Goal: Task Accomplishment & Management: Complete application form

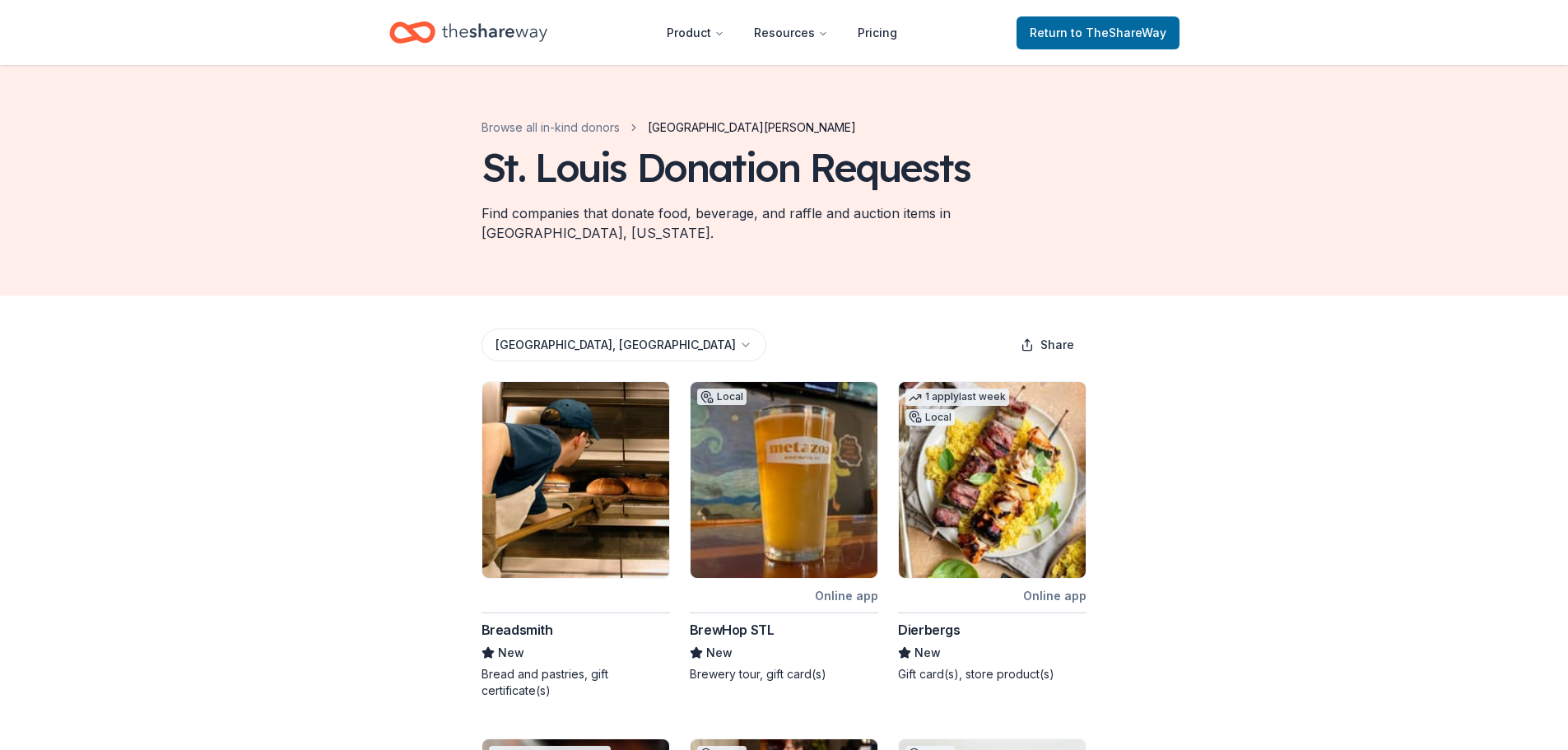
scroll to position [220, 0]
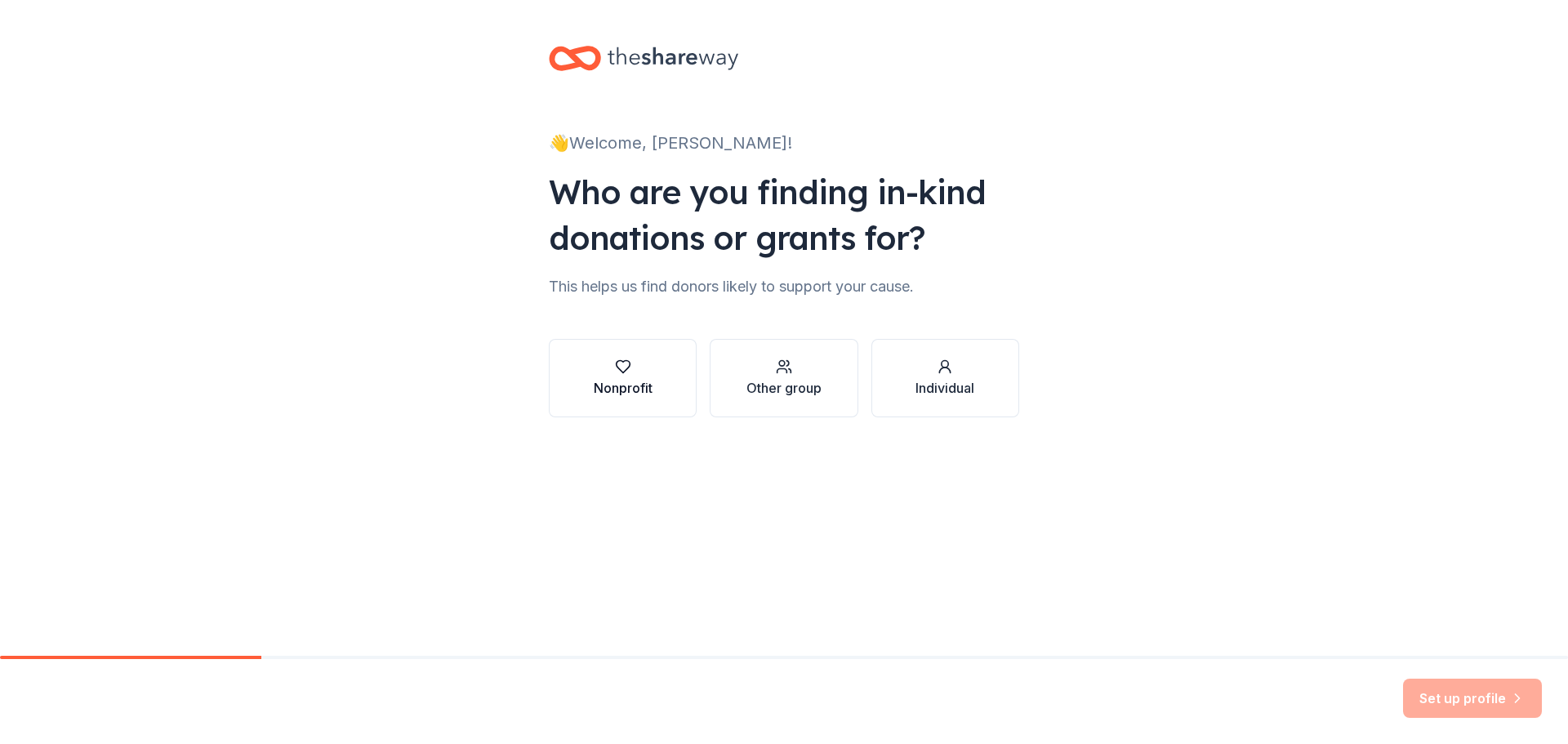
click at [606, 379] on div "Nonprofit" at bounding box center [623, 387] width 59 height 19
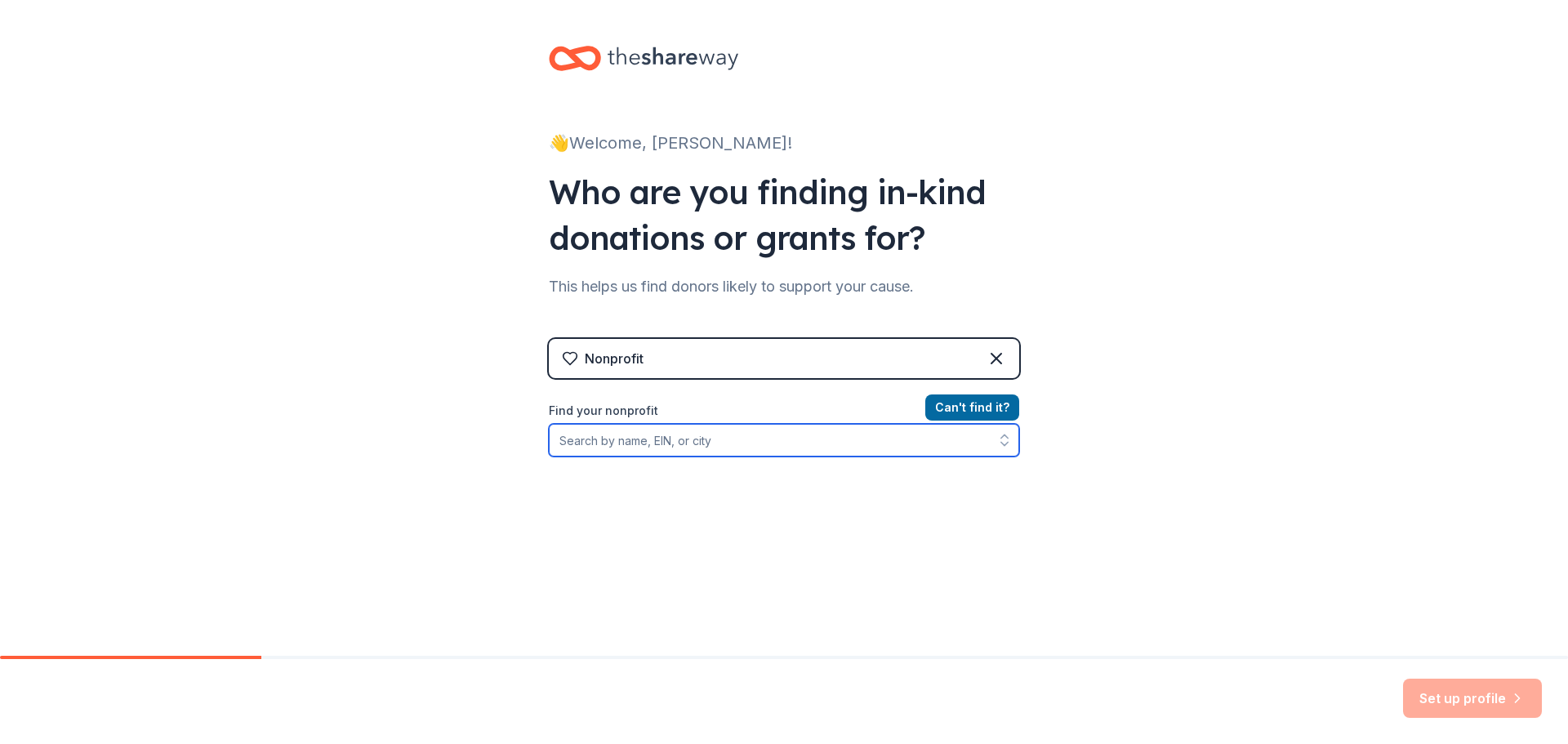
click at [728, 443] on input "Find your nonprofit" at bounding box center [784, 439] width 471 height 33
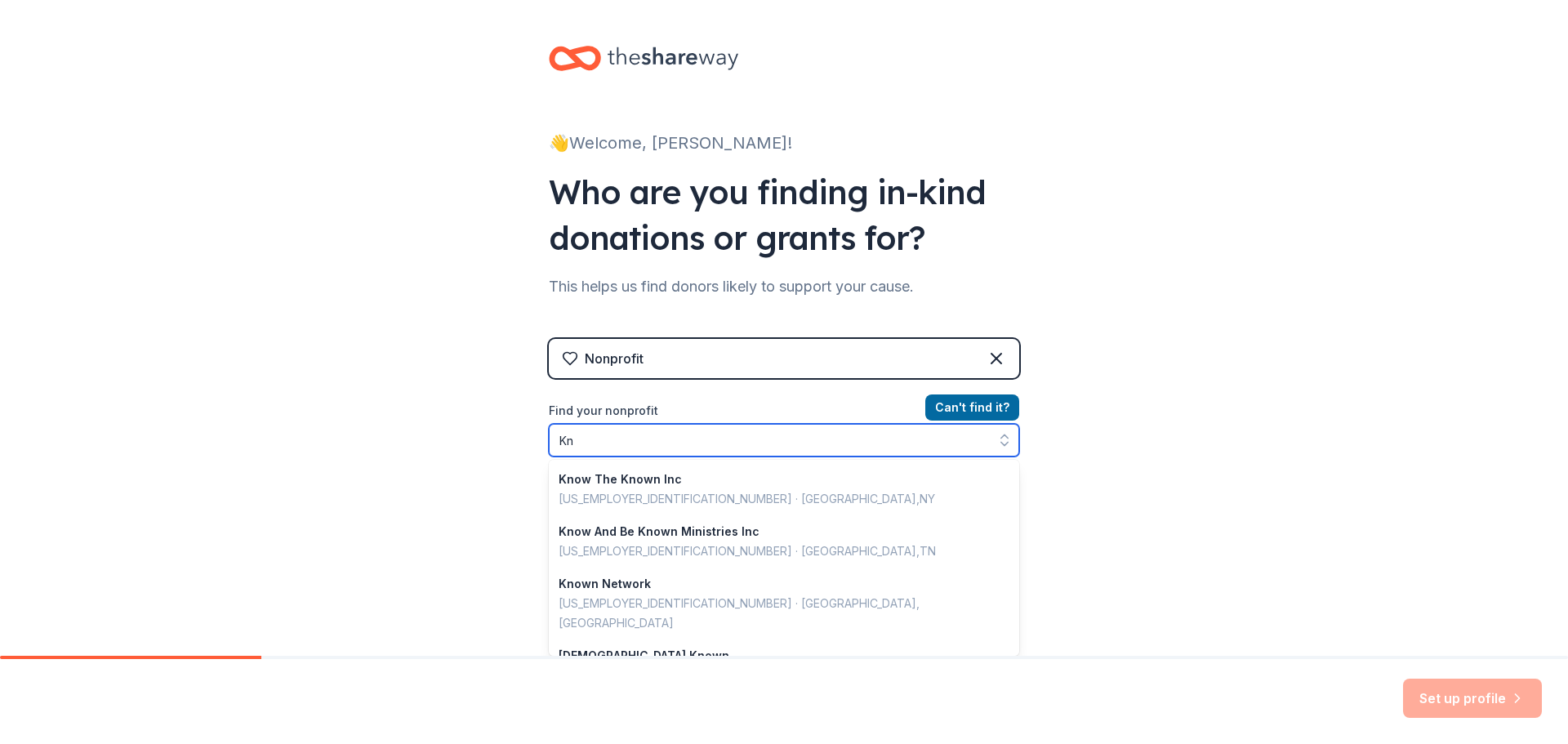
type input "K"
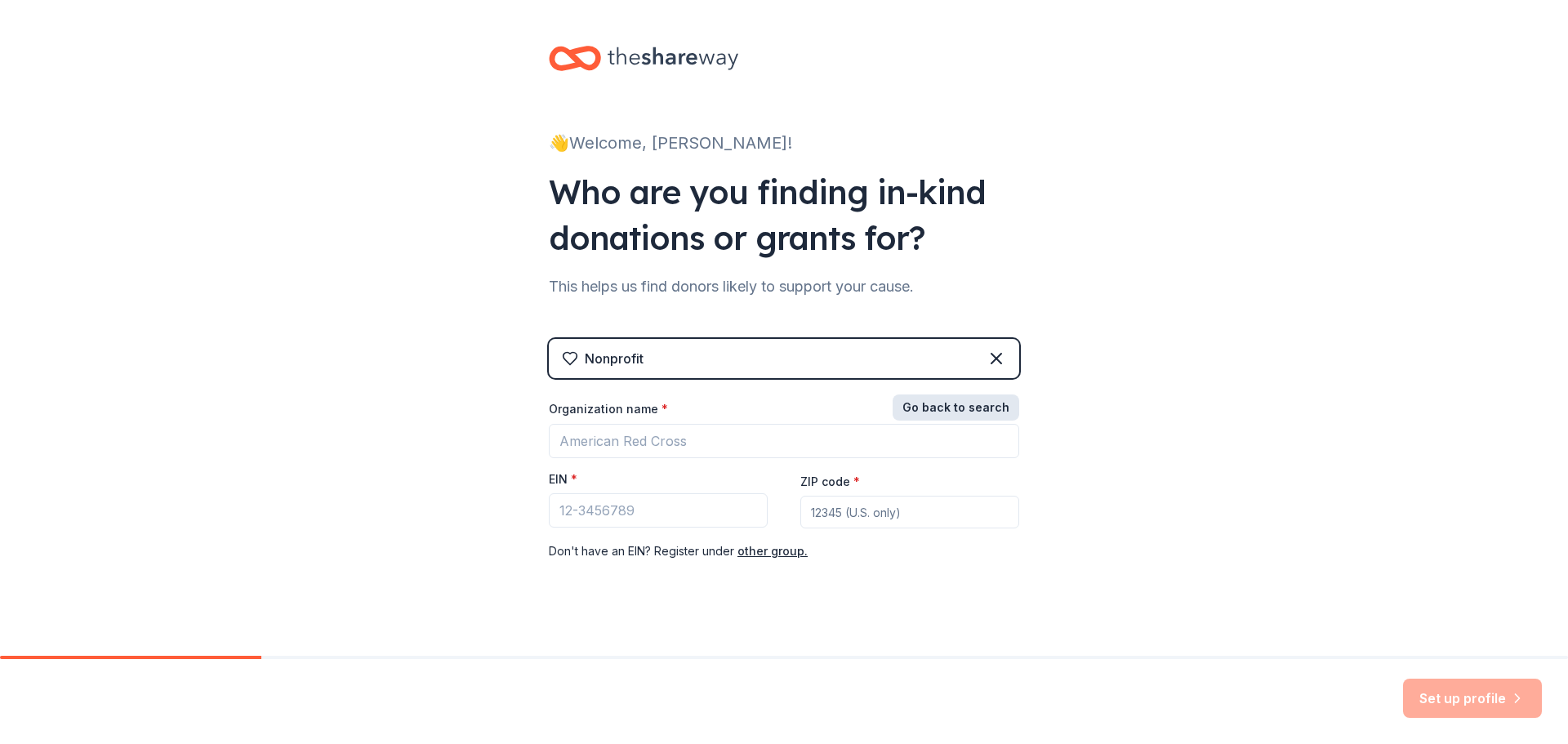
click at [925, 406] on button "Go back to search" at bounding box center [956, 407] width 126 height 26
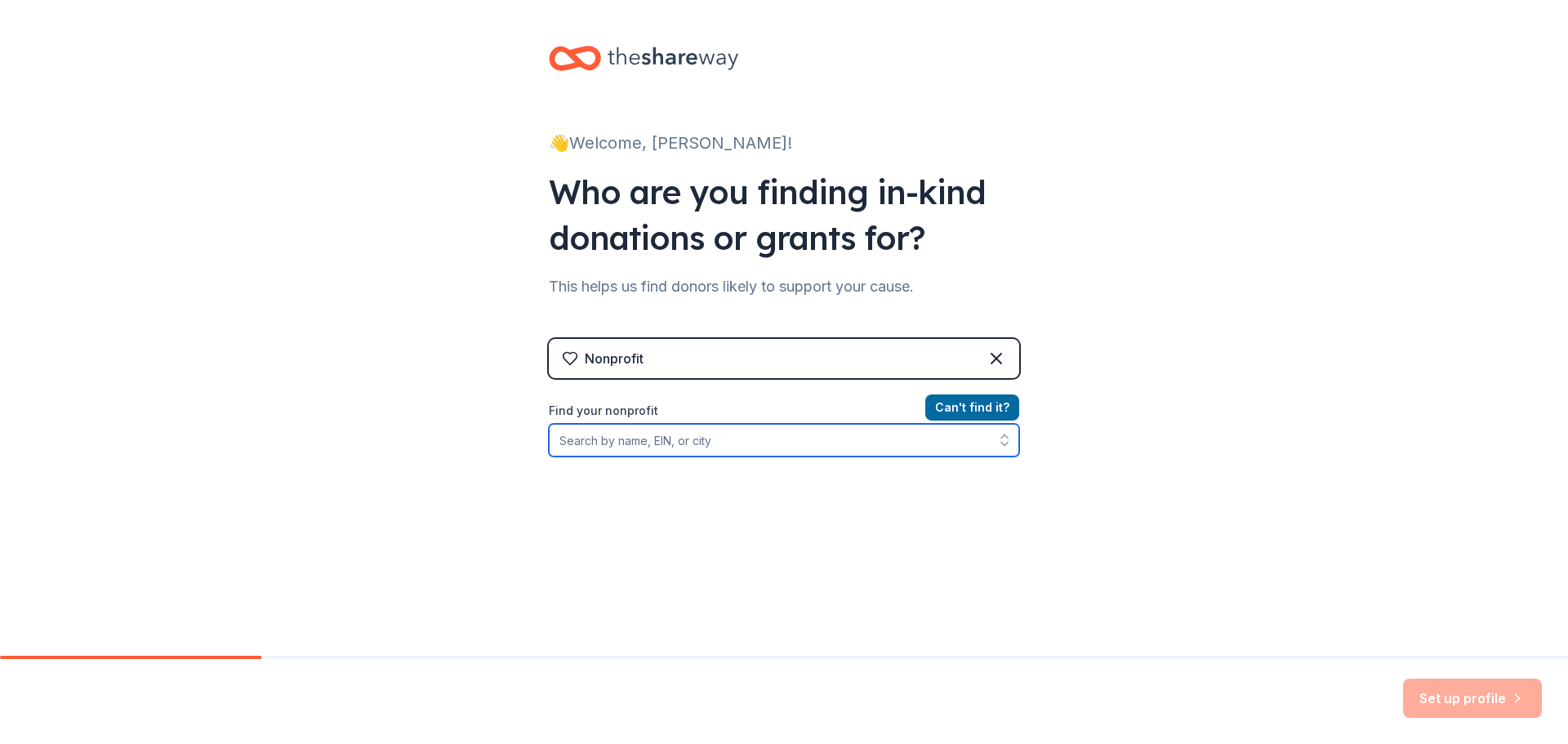
click at [668, 435] on input "Find your nonprofit" at bounding box center [784, 439] width 471 height 33
type input "Gateway Sustainable"
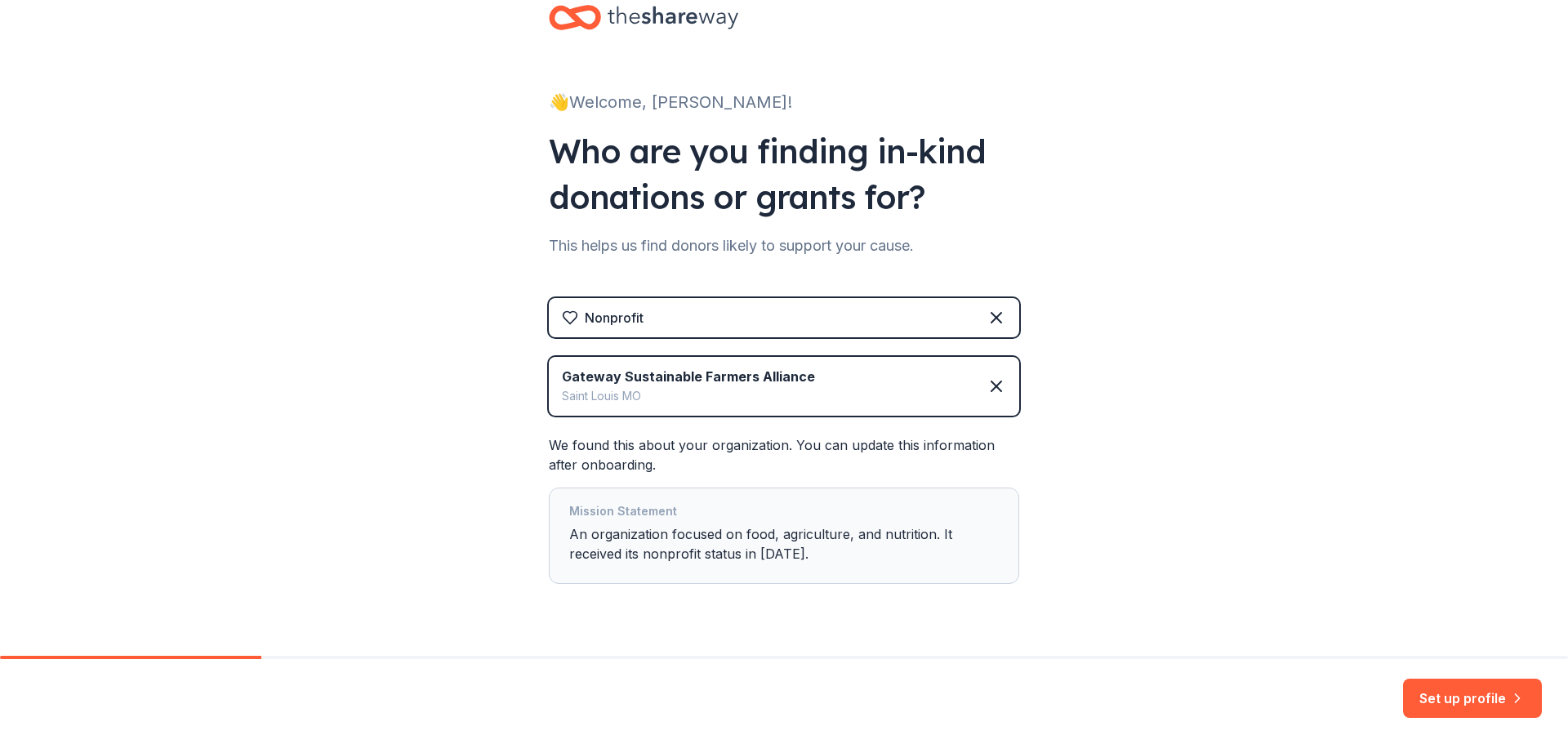
scroll to position [80, 0]
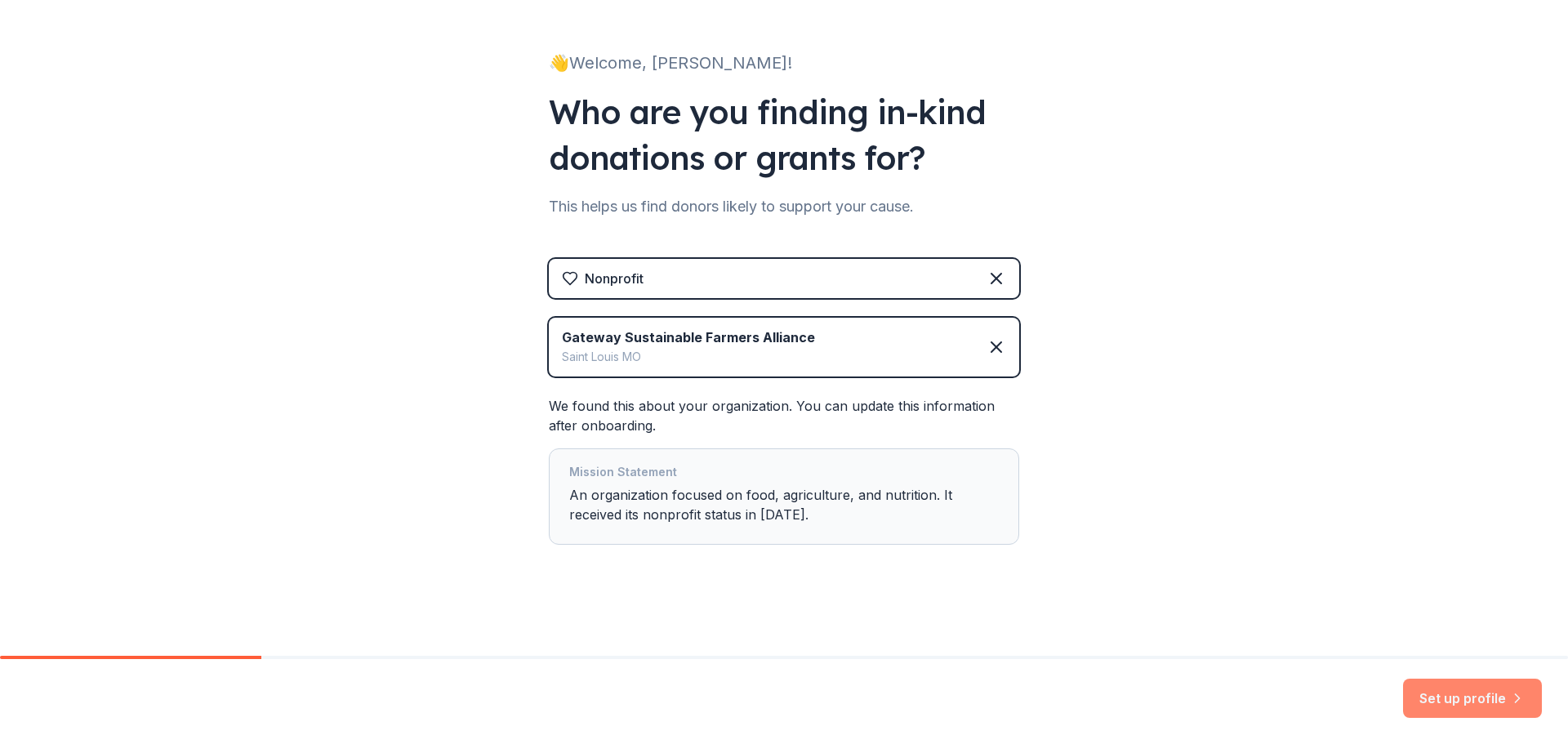
click at [1422, 694] on button "Set up profile" at bounding box center [1472, 698] width 139 height 40
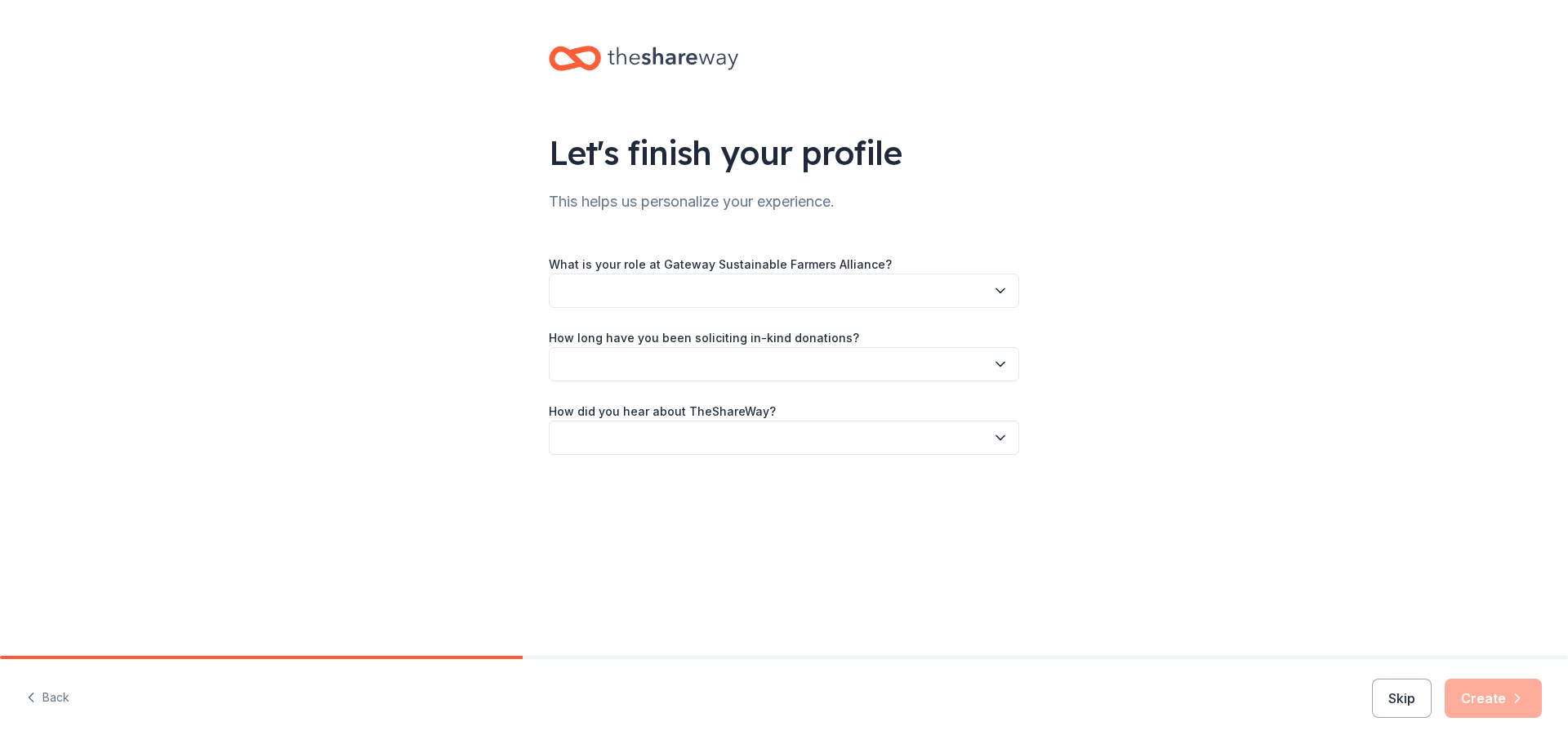
click at [649, 277] on button "button" at bounding box center [784, 290] width 471 height 35
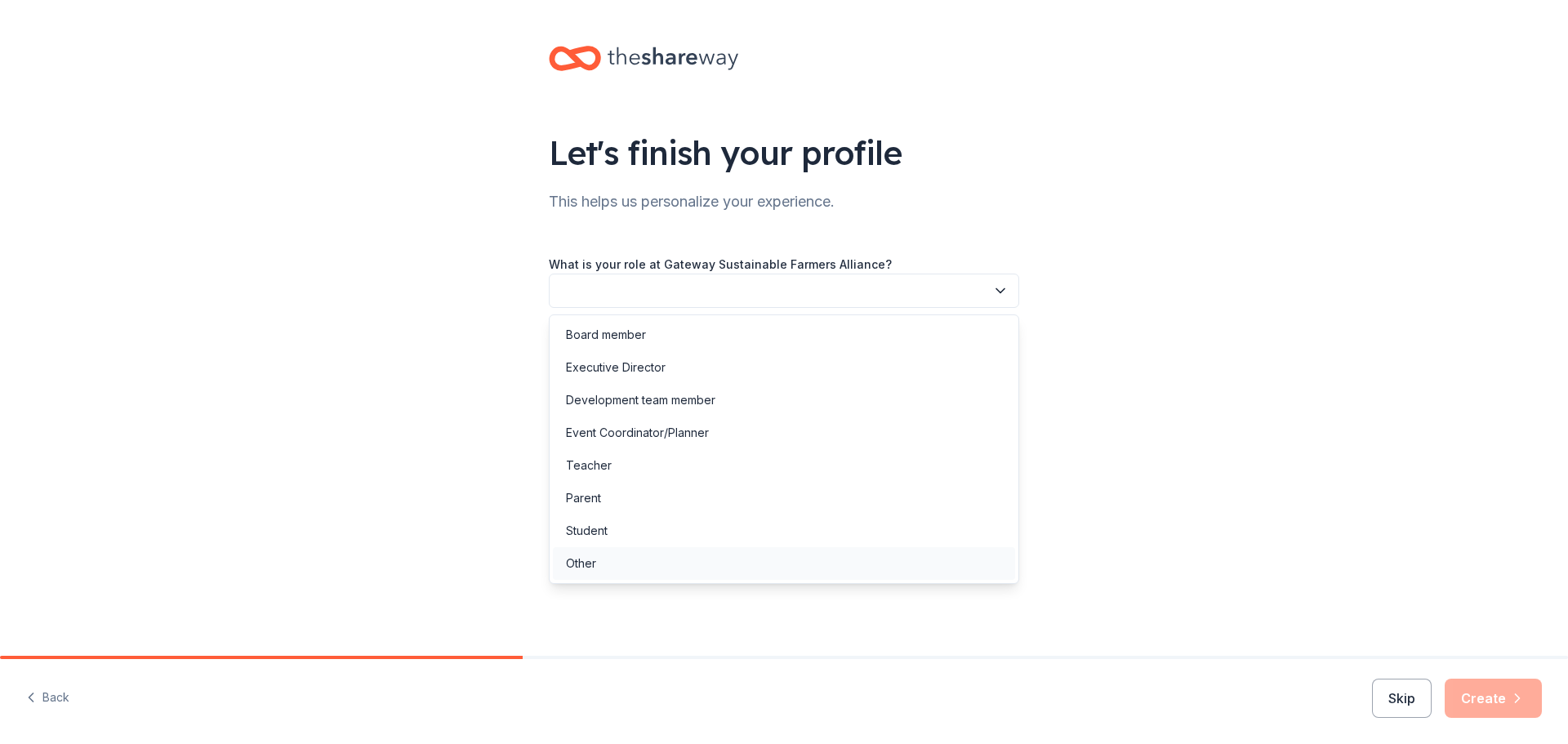
click at [648, 569] on div "Other" at bounding box center [784, 563] width 462 height 33
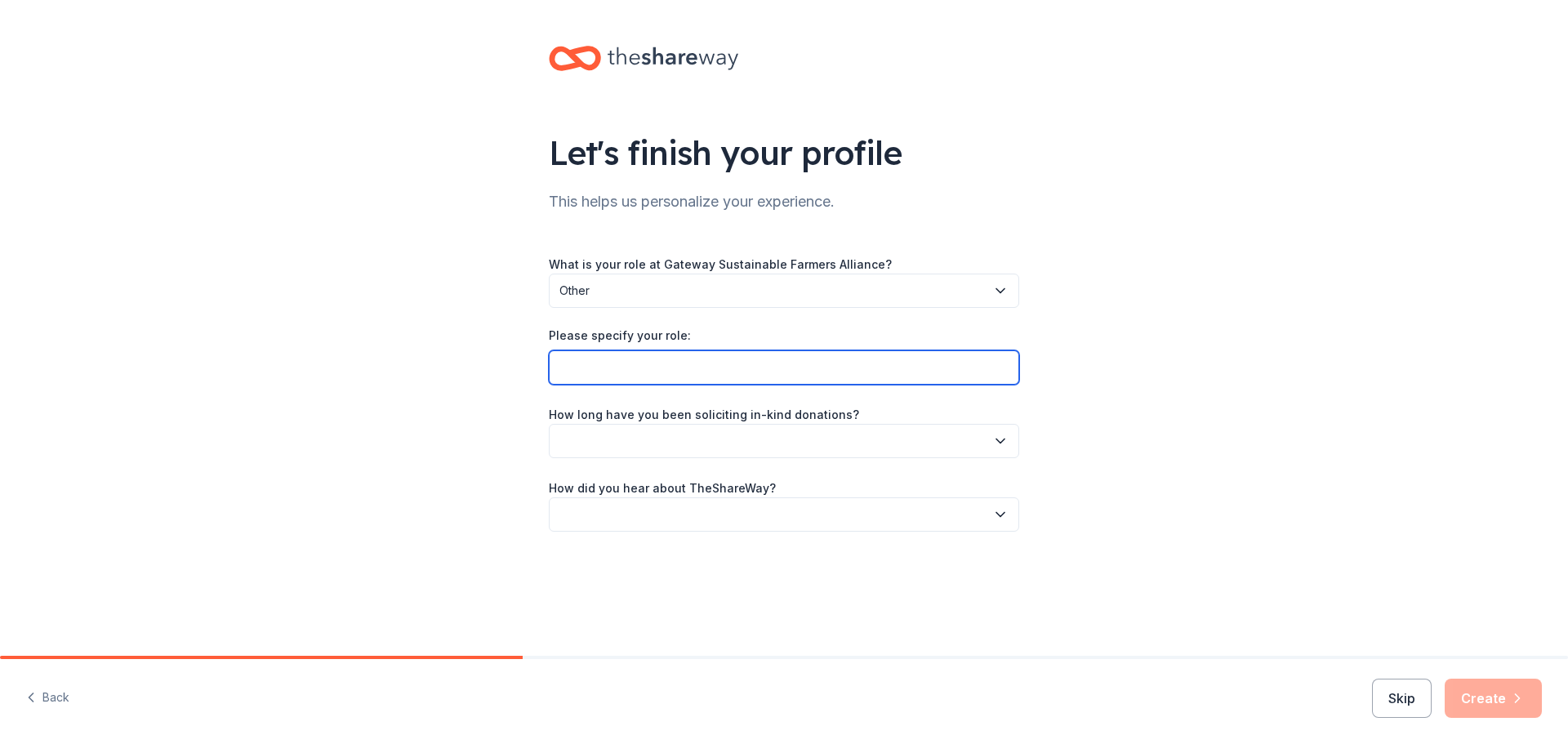
click at [637, 370] on input "Please specify your role:" at bounding box center [784, 367] width 471 height 35
type input "Consultant"
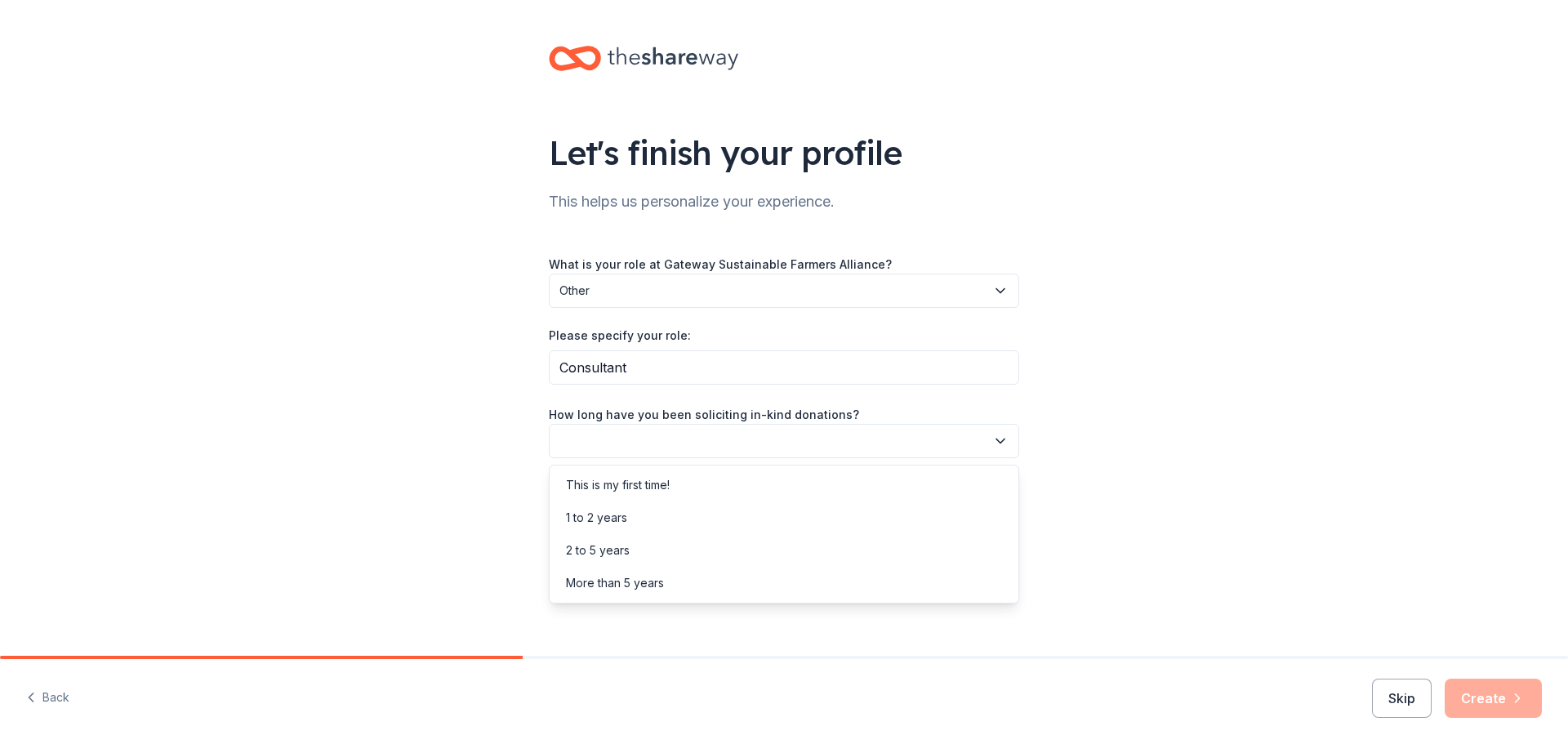
click at [648, 430] on button "button" at bounding box center [784, 440] width 471 height 35
click at [642, 582] on div "More than 5 years" at bounding box center [615, 582] width 98 height 19
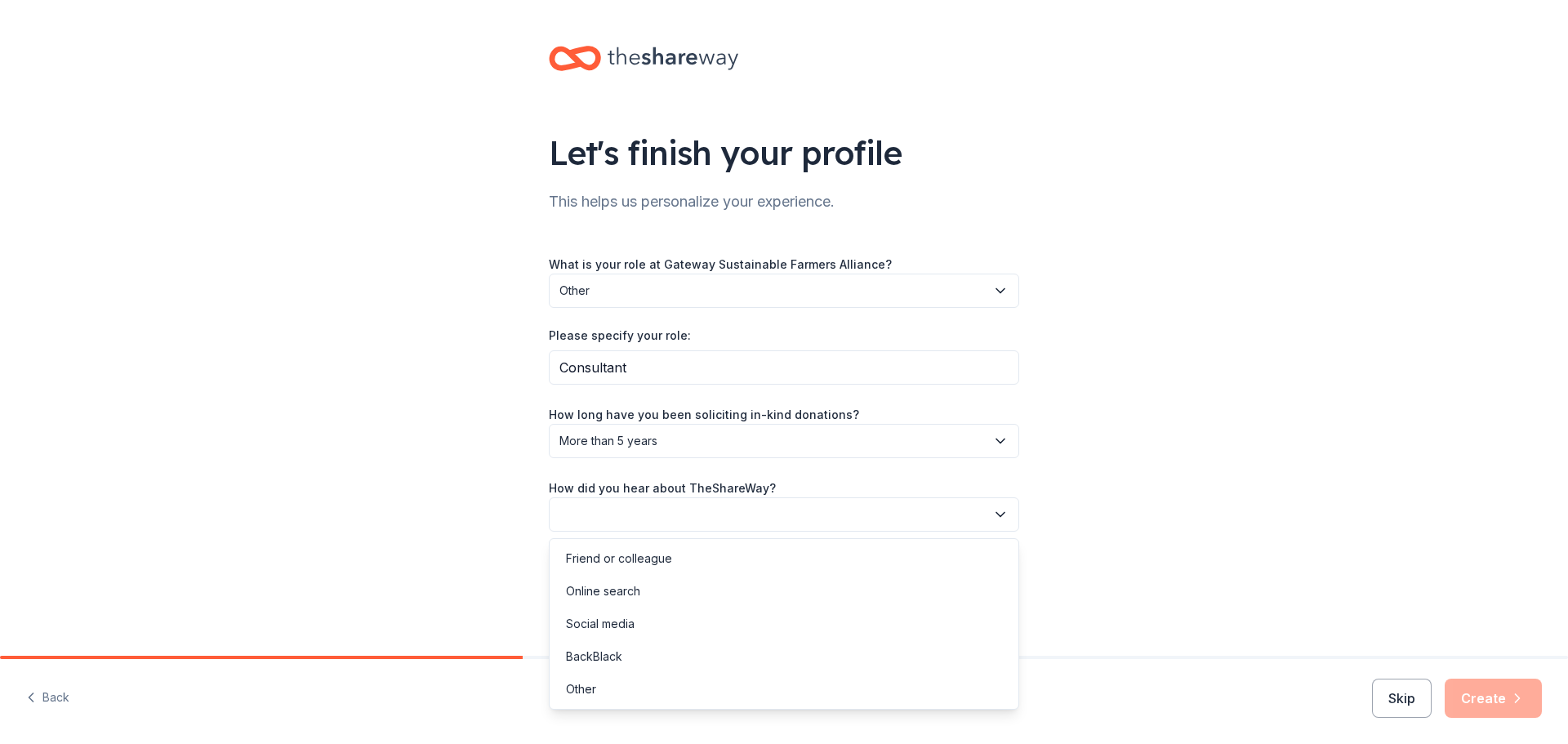
click at [640, 519] on button "button" at bounding box center [784, 514] width 471 height 35
click at [637, 593] on div "Online search" at bounding box center [603, 591] width 74 height 19
click at [1460, 699] on button "Create" at bounding box center [1493, 698] width 97 height 40
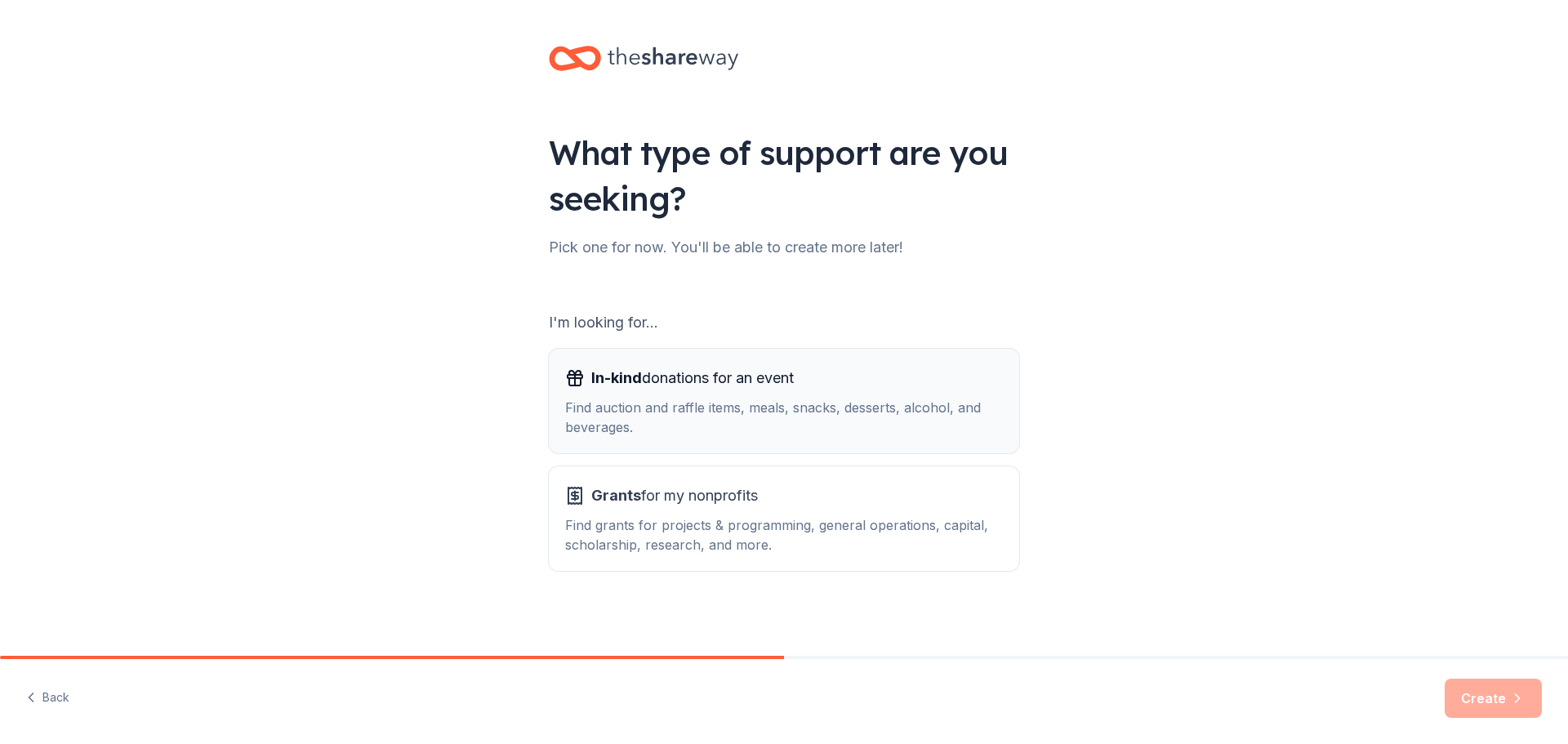
click at [616, 395] on div "In-kind donations for an event Find auction and raffle items, meals, snacks, de…" at bounding box center [784, 401] width 438 height 72
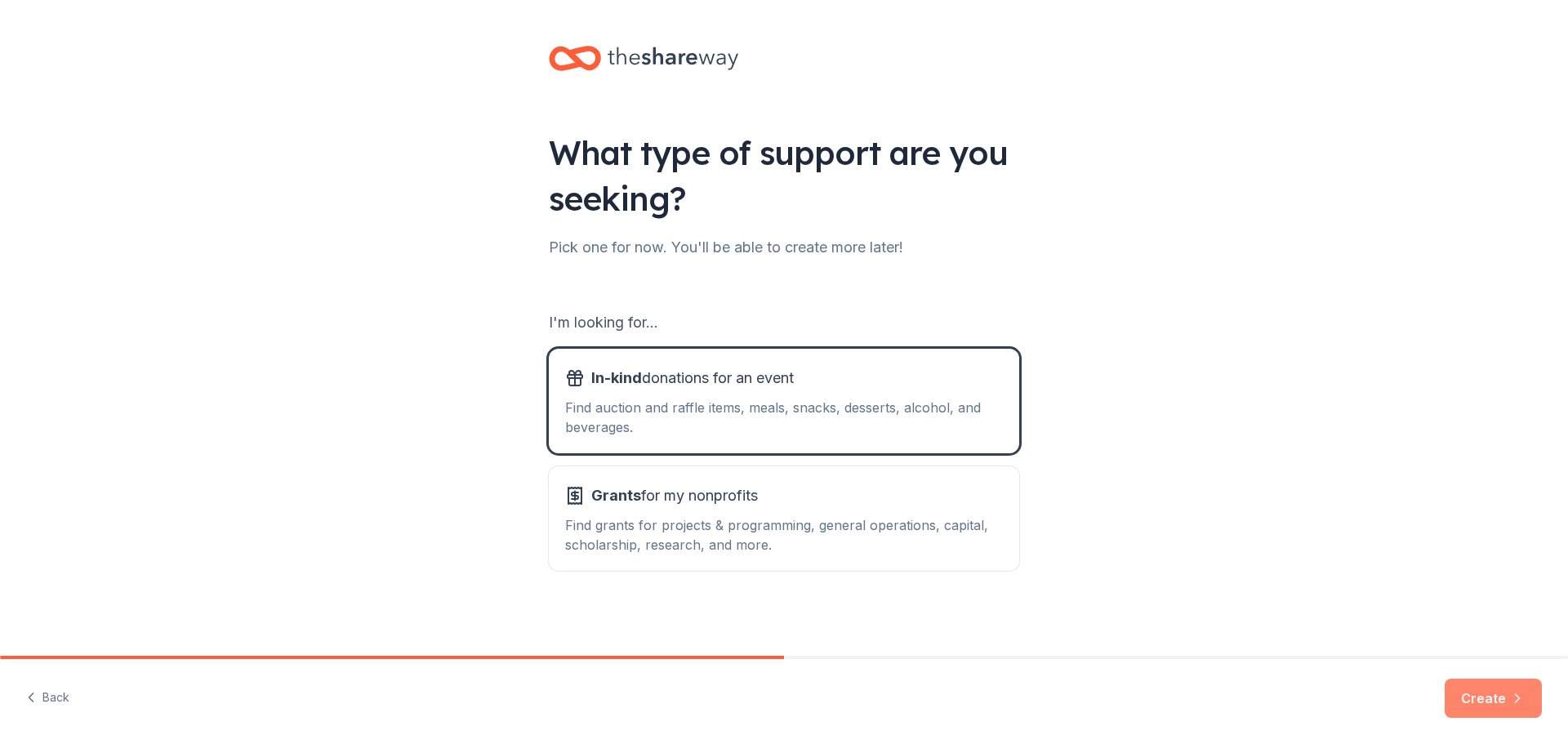
click at [1487, 698] on button "Create" at bounding box center [1493, 698] width 97 height 40
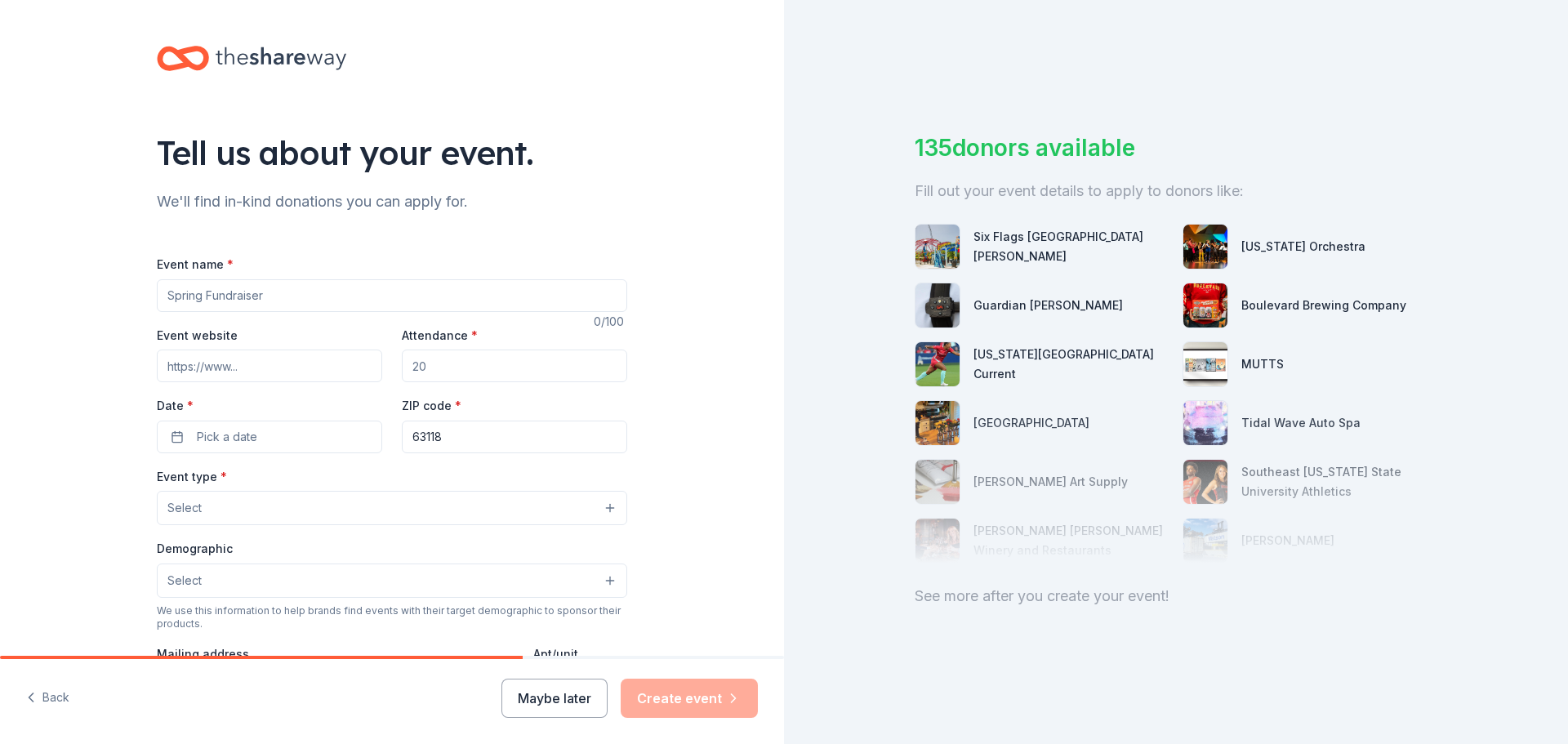
click at [295, 300] on input "Event name *" at bounding box center [392, 295] width 471 height 33
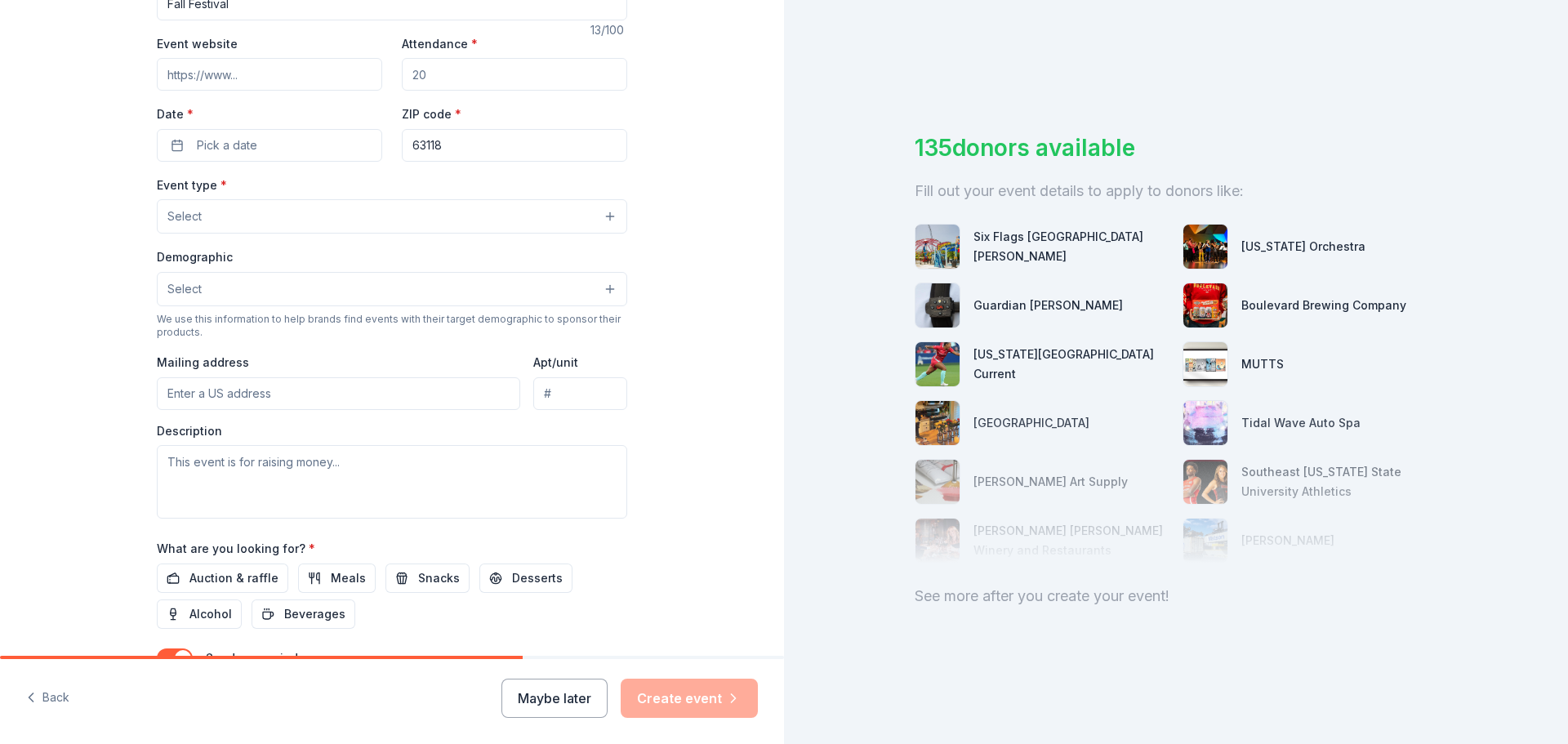
scroll to position [327, 0]
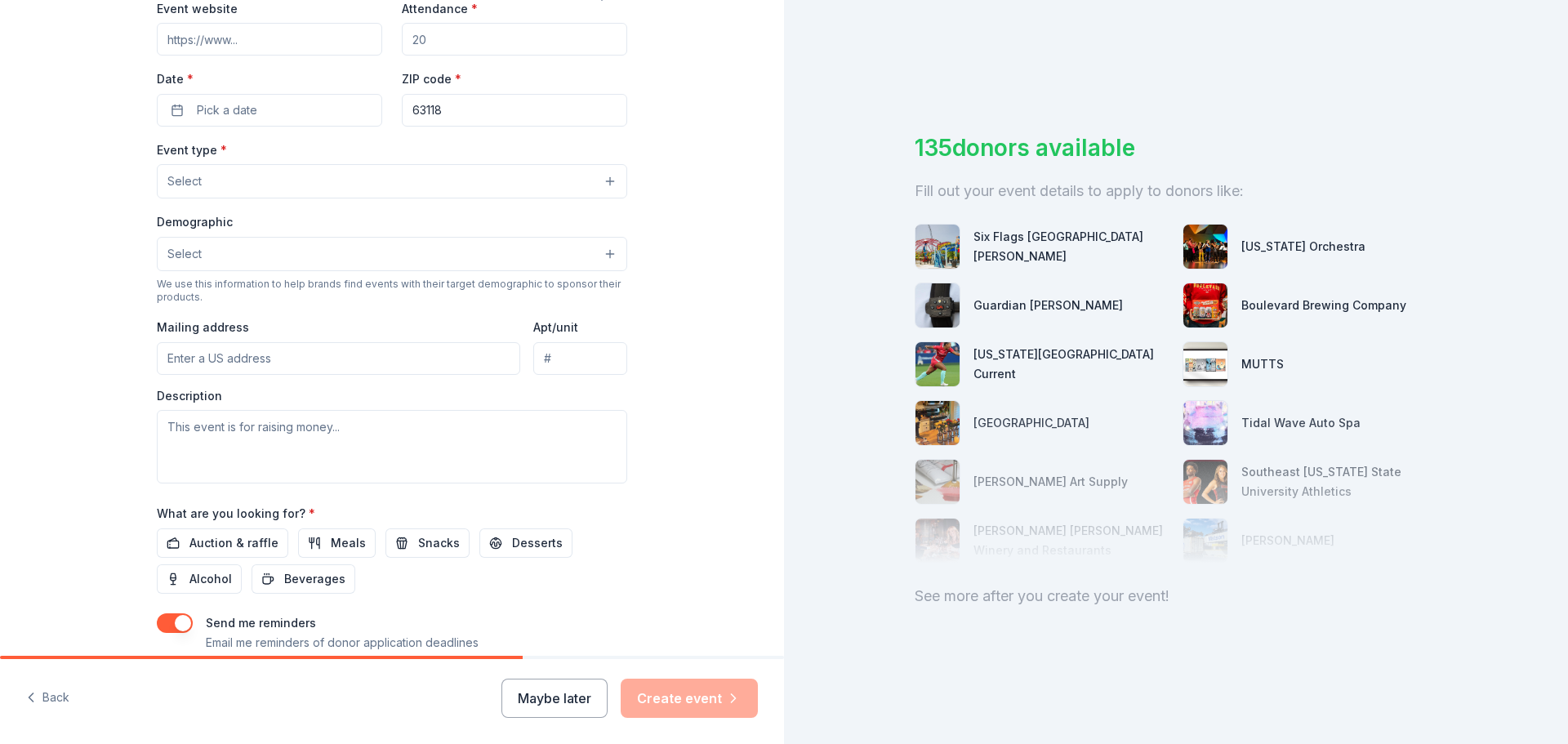
type input "Fall Festival"
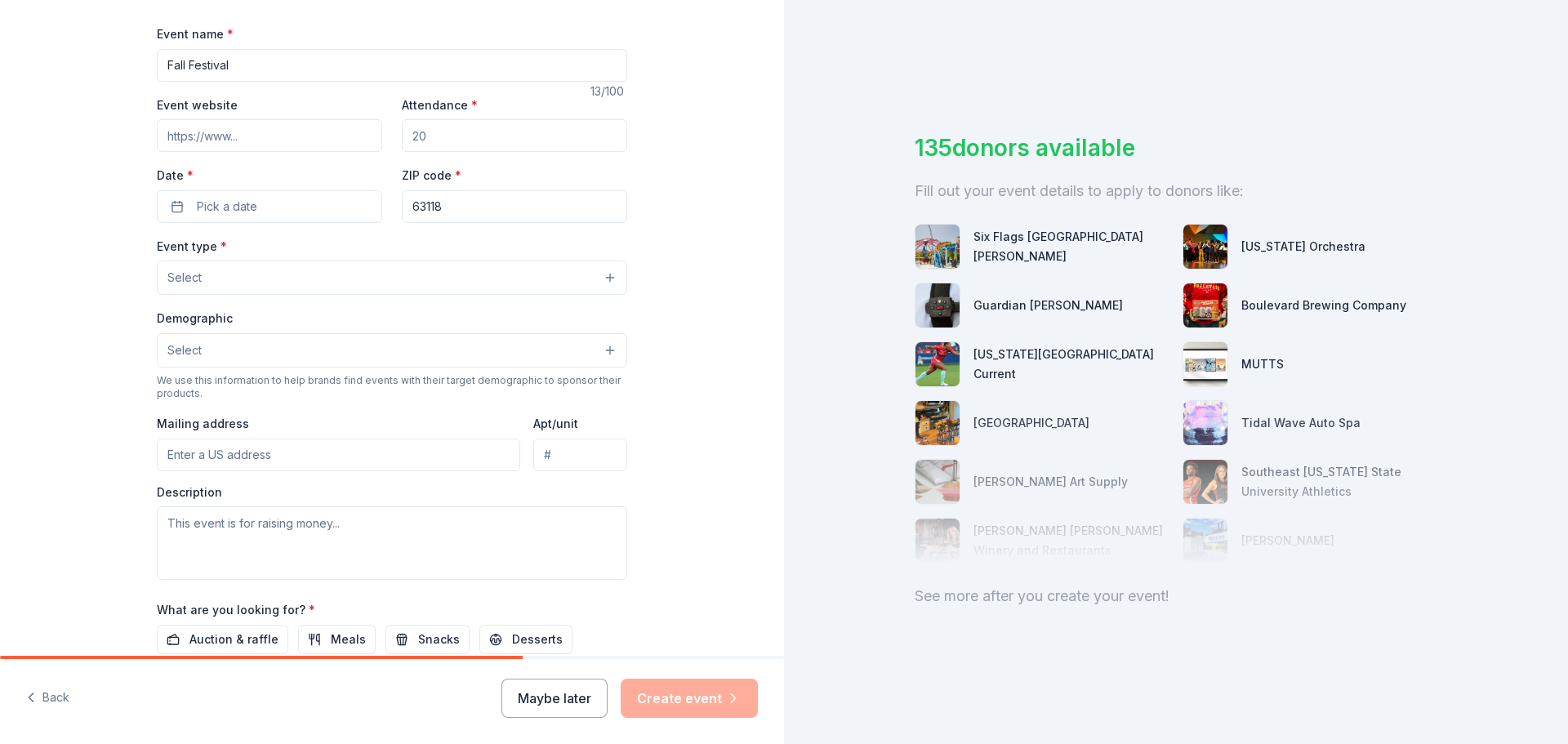
scroll to position [109, 0]
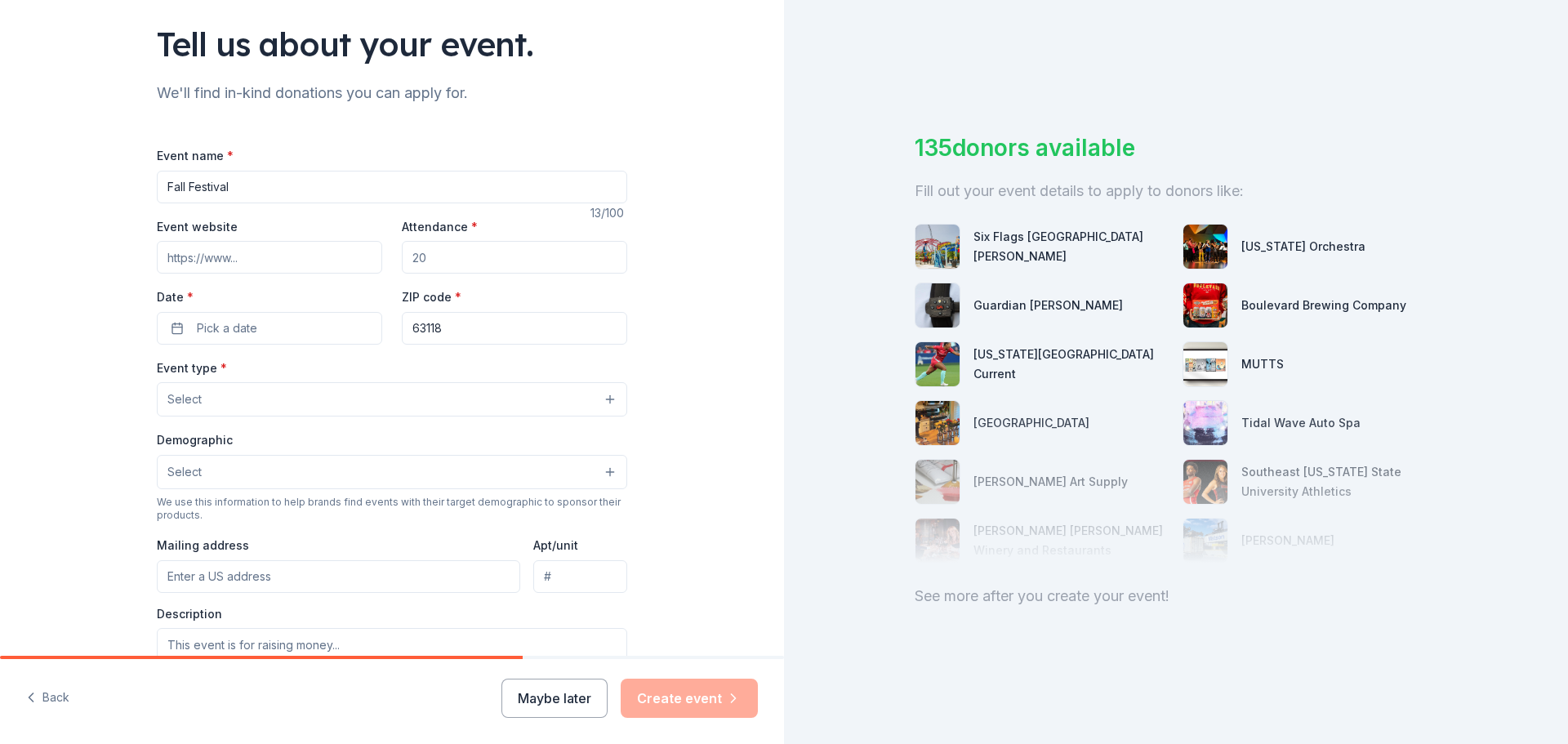
click at [216, 268] on input "Event website" at bounding box center [269, 257] width 226 height 33
paste input "[URL][DOMAIN_NAME]"
type input "[URL][DOMAIN_NAME]"
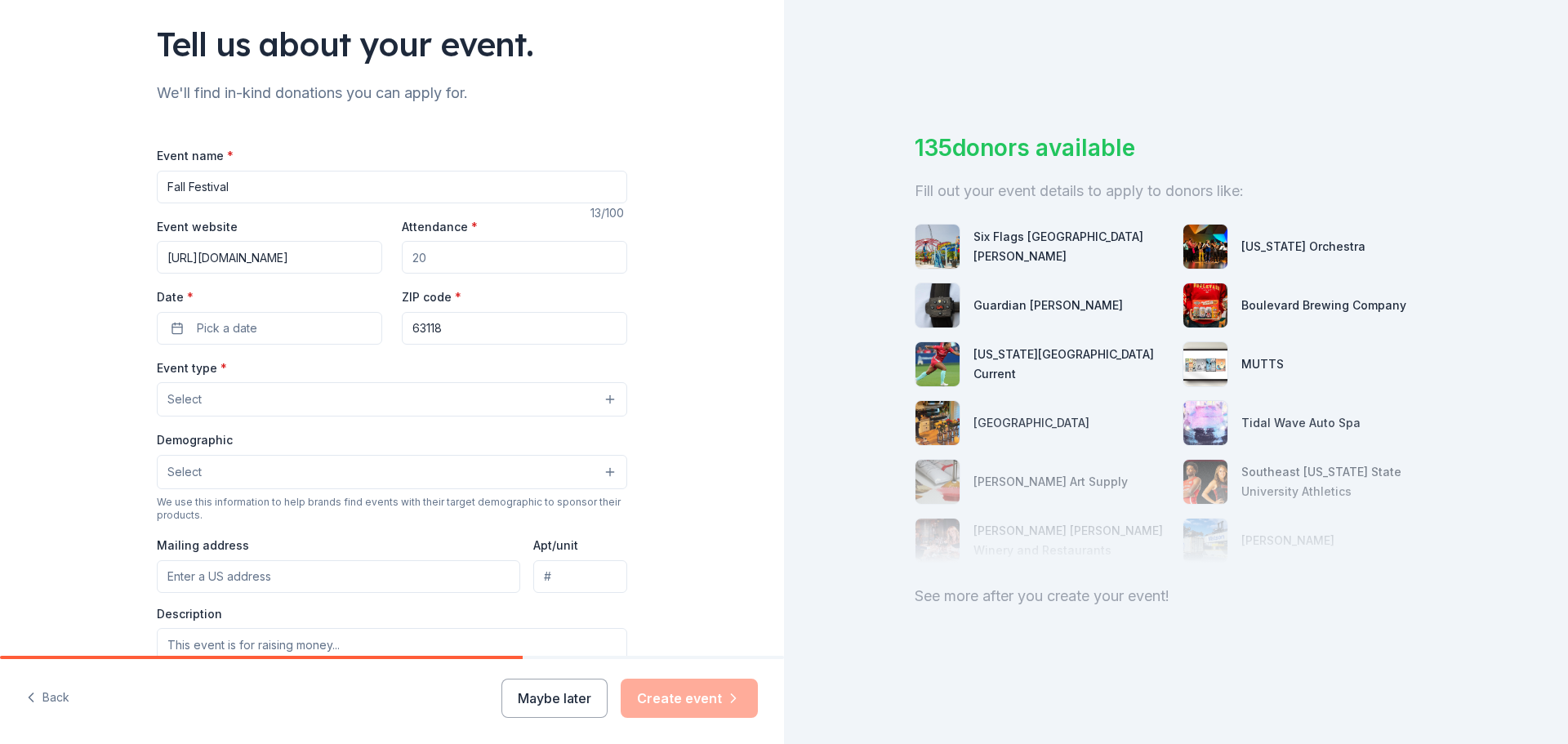
click at [421, 260] on input "Attendance *" at bounding box center [515, 257] width 226 height 33
type input "1"
type input "50"
click at [317, 323] on button "Pick a date" at bounding box center [269, 328] width 226 height 33
click at [351, 373] on button "Go to next month" at bounding box center [351, 371] width 23 height 23
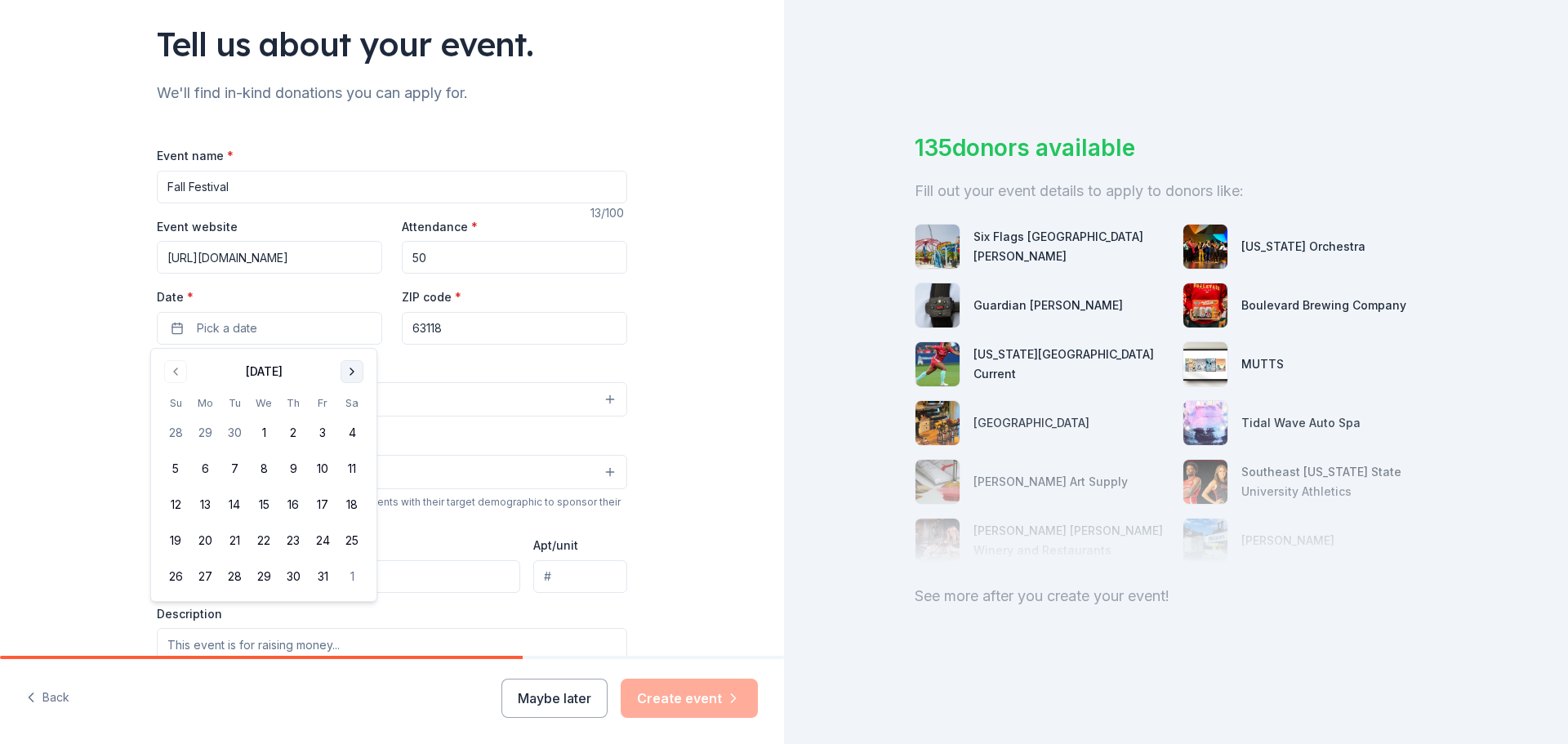
click at [351, 373] on button "Go to next month" at bounding box center [351, 371] width 23 height 23
click at [184, 502] on button "9" at bounding box center [175, 504] width 29 height 29
click at [477, 393] on button "Select" at bounding box center [392, 399] width 471 height 35
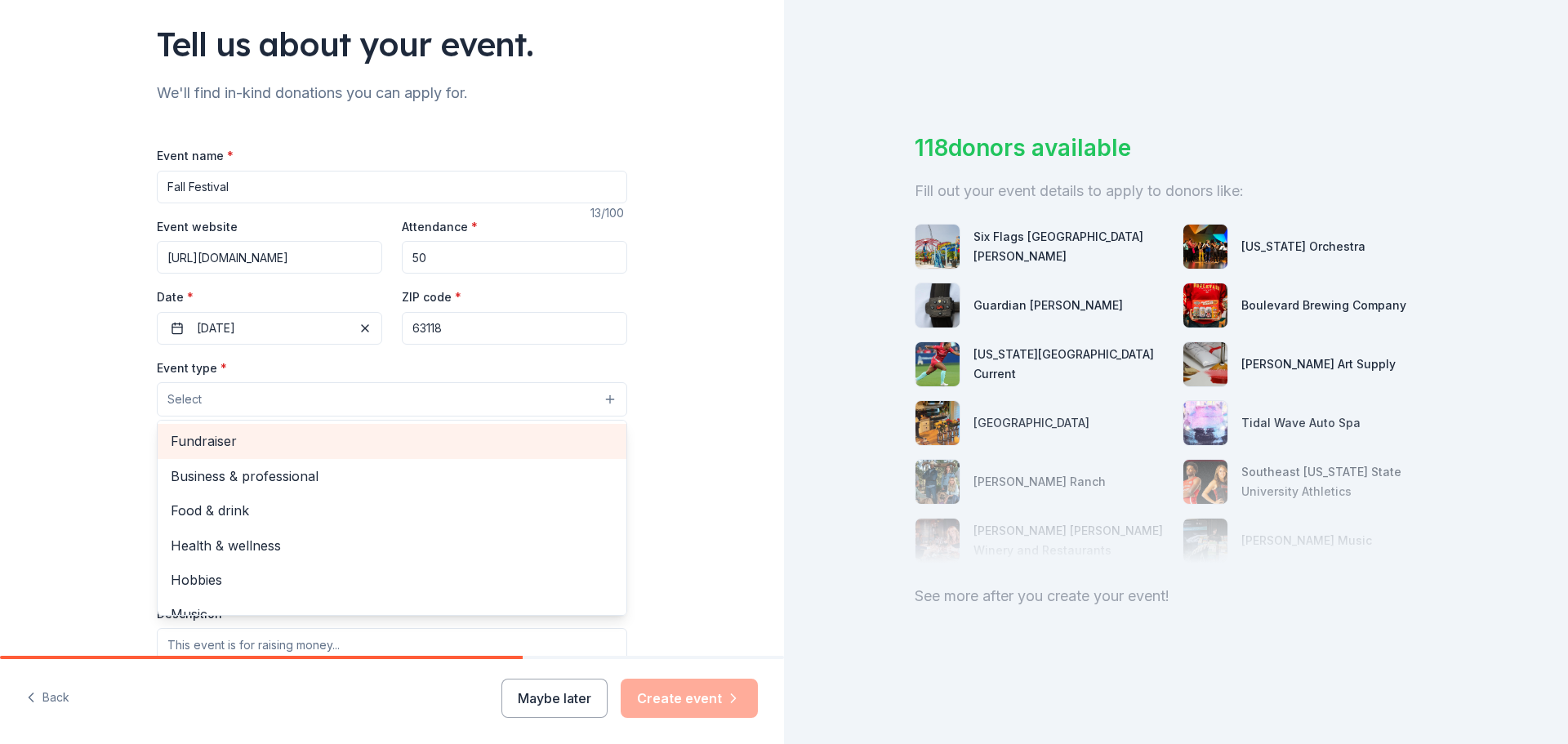
click at [290, 445] on span "Fundraiser" at bounding box center [392, 440] width 443 height 21
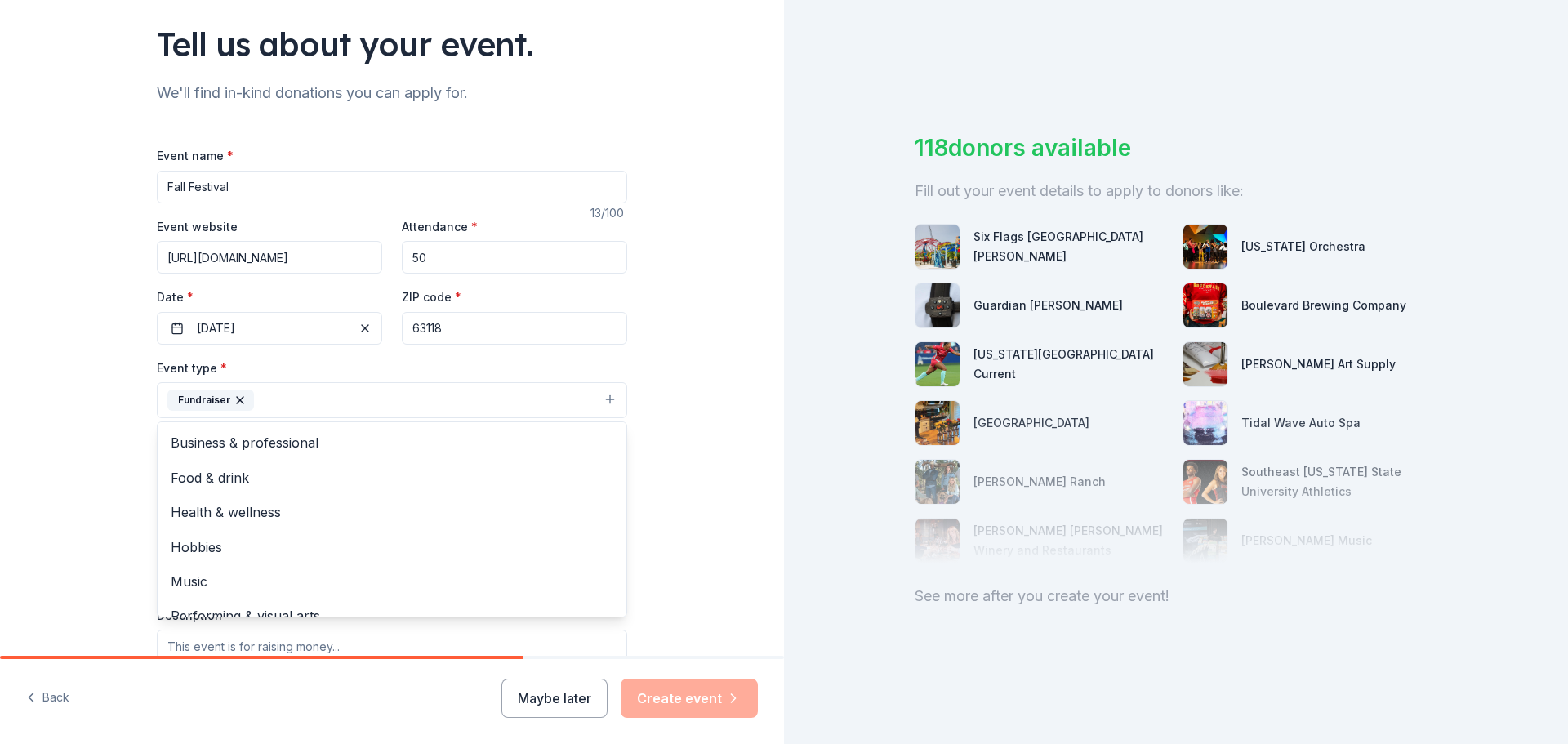
click at [674, 401] on div "Tell us about your event. We'll find in-kind donations you can apply for. Event…" at bounding box center [392, 435] width 784 height 1088
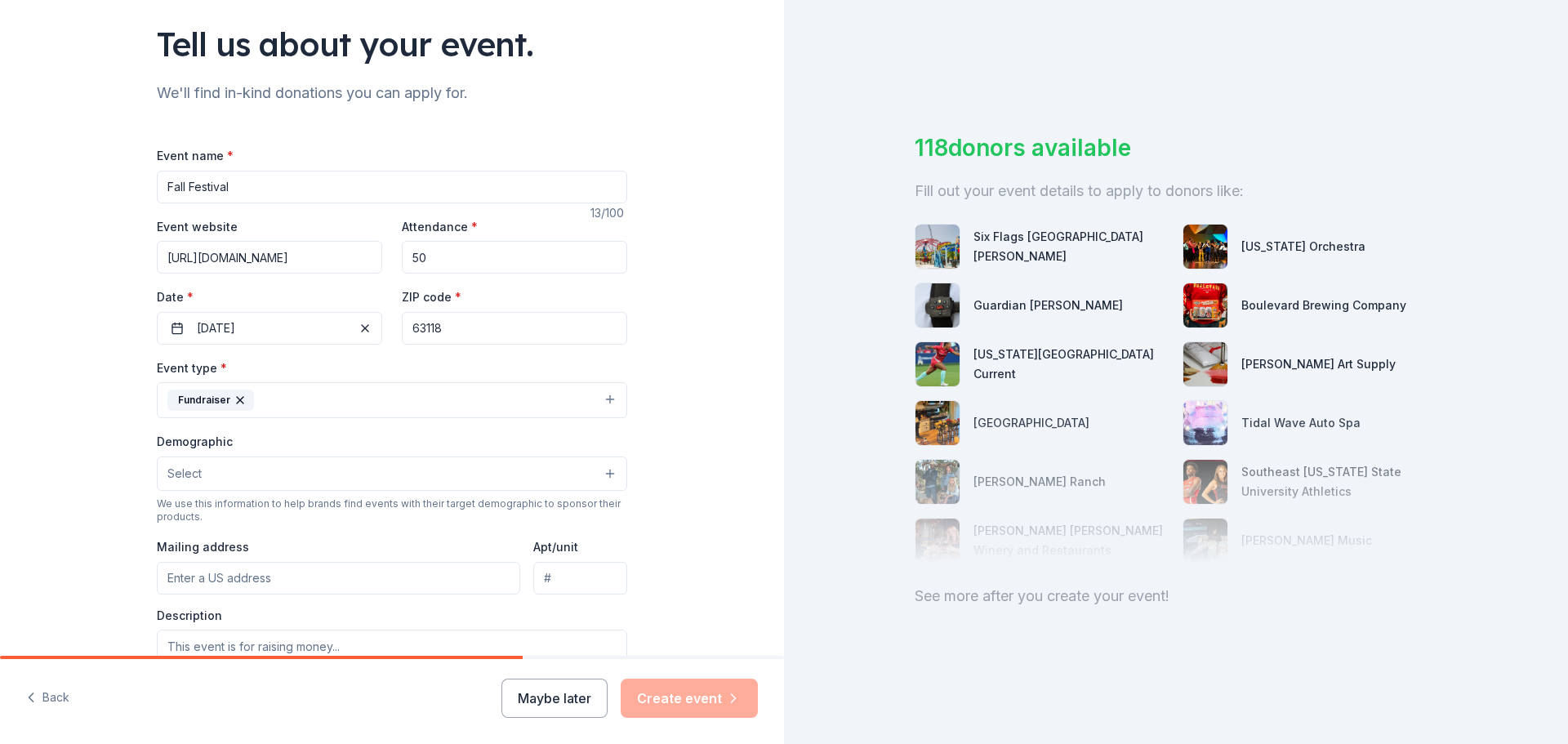
click at [252, 474] on button "Select" at bounding box center [392, 473] width 471 height 35
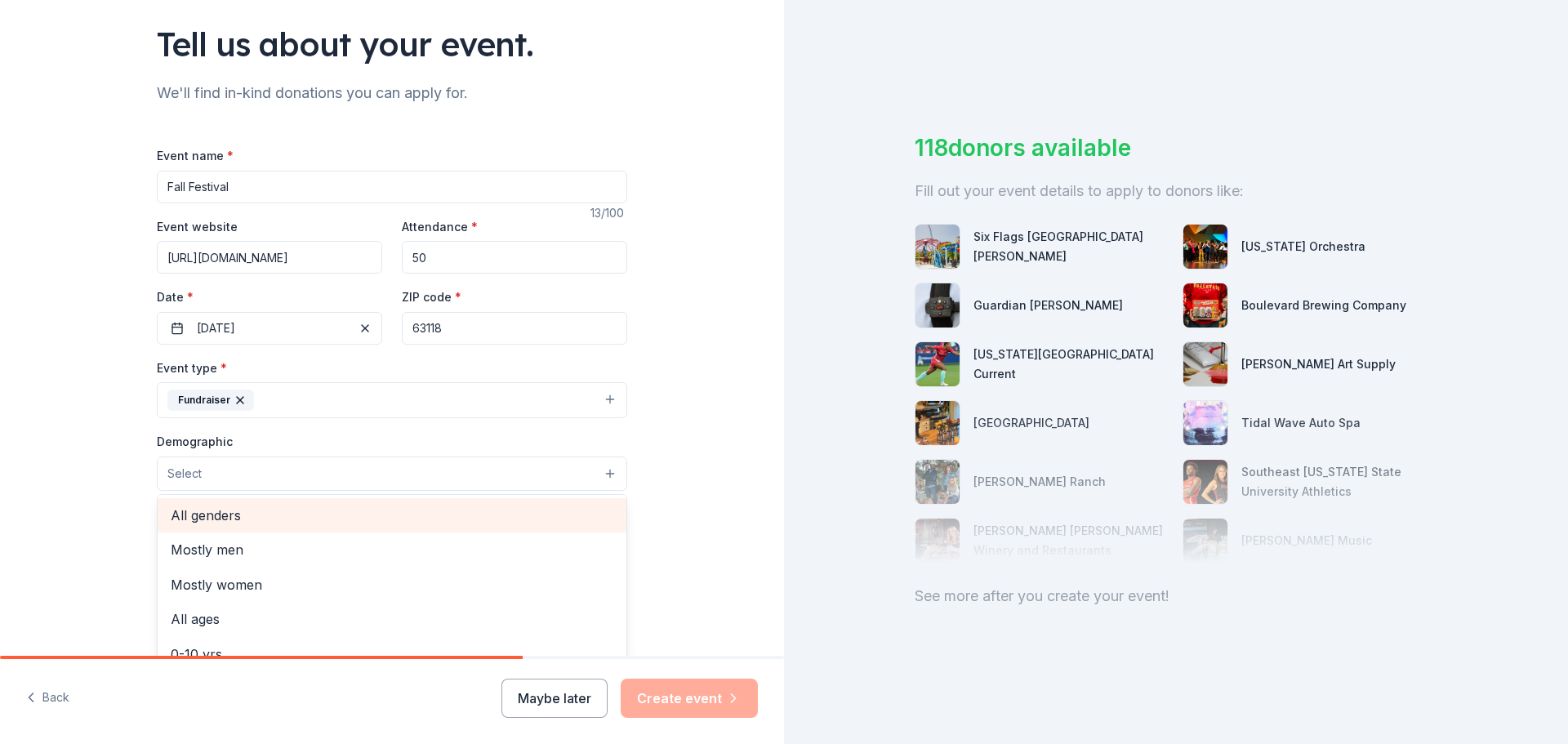
click at [243, 523] on span "All genders" at bounding box center [392, 514] width 443 height 21
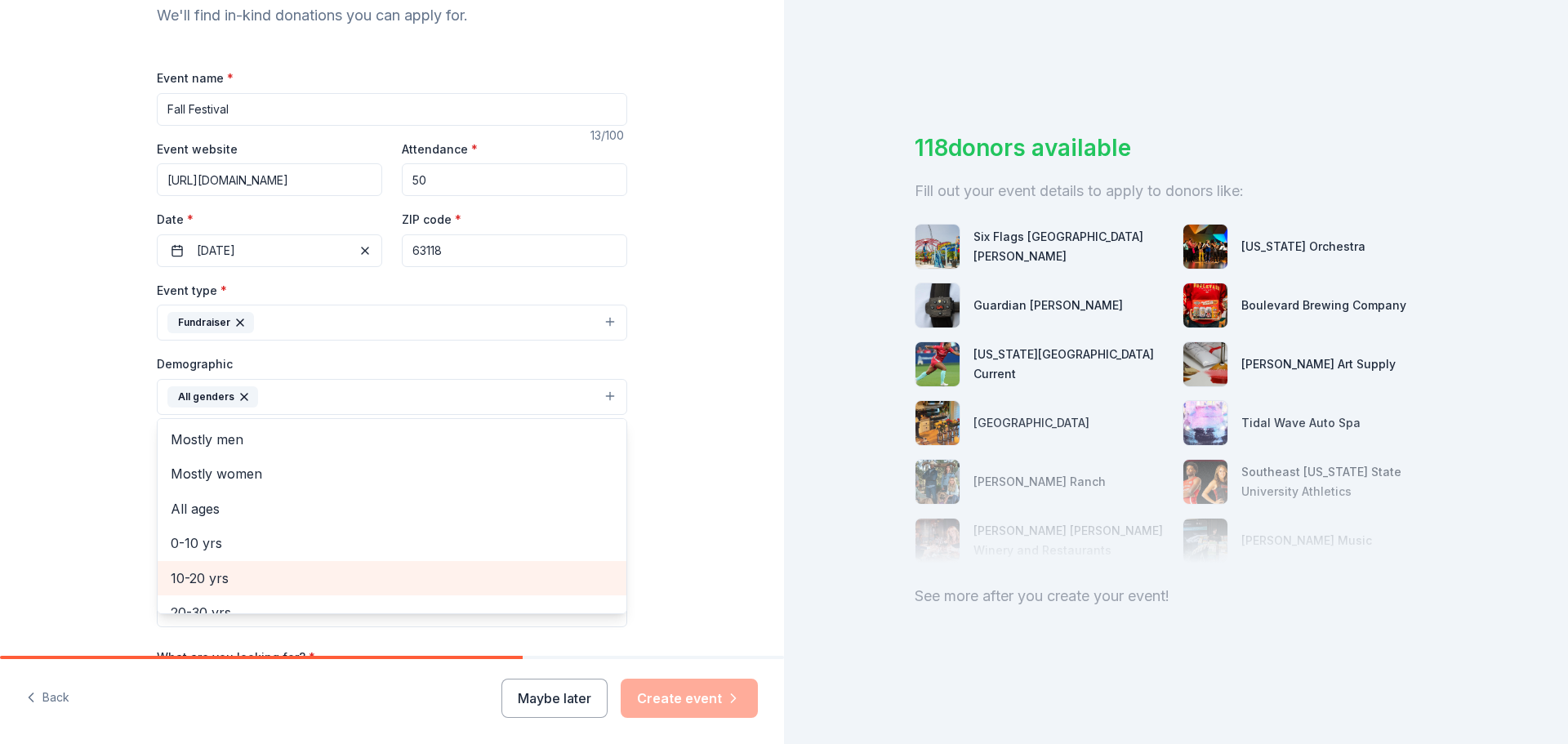
scroll to position [218, 0]
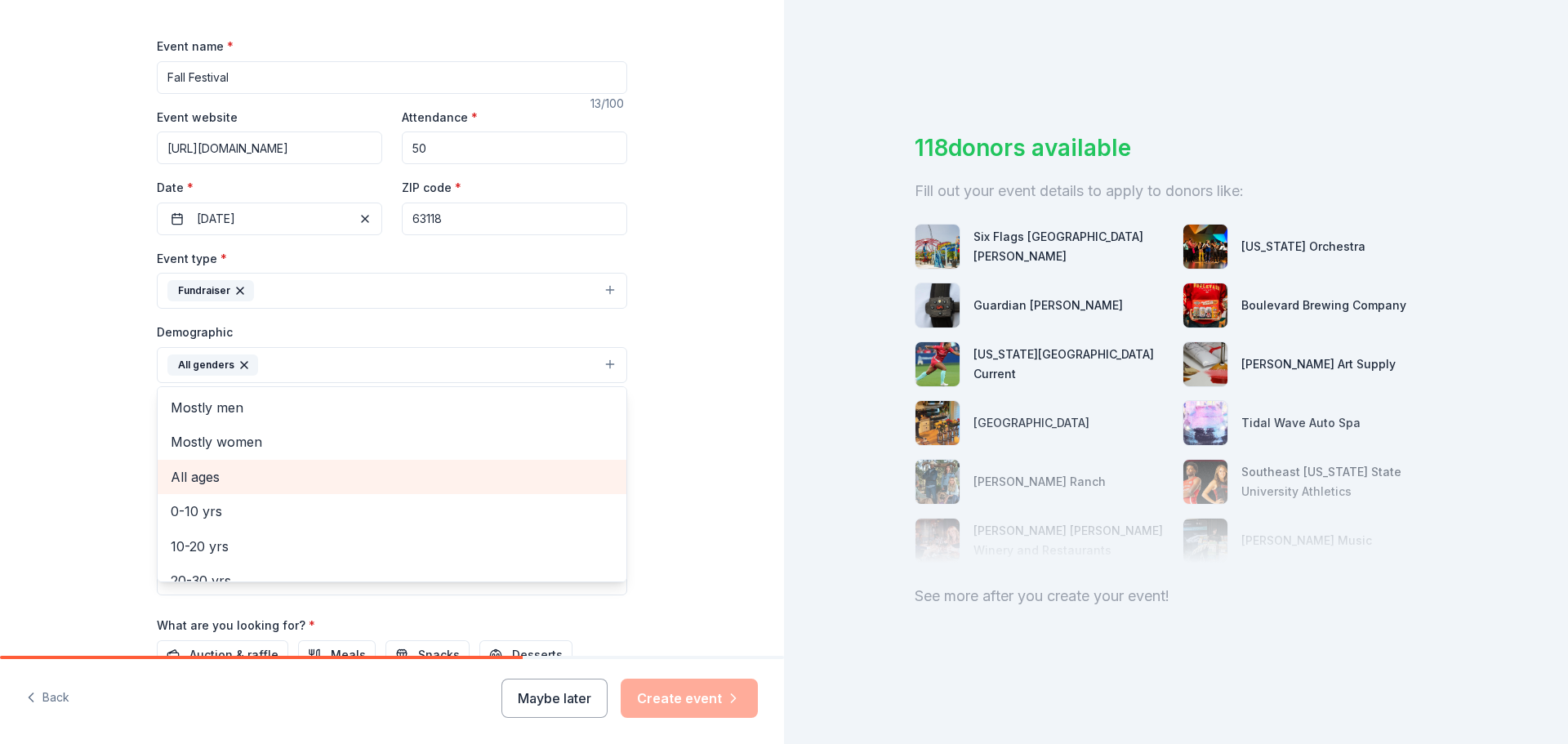
click at [282, 476] on span "All ages" at bounding box center [392, 476] width 443 height 21
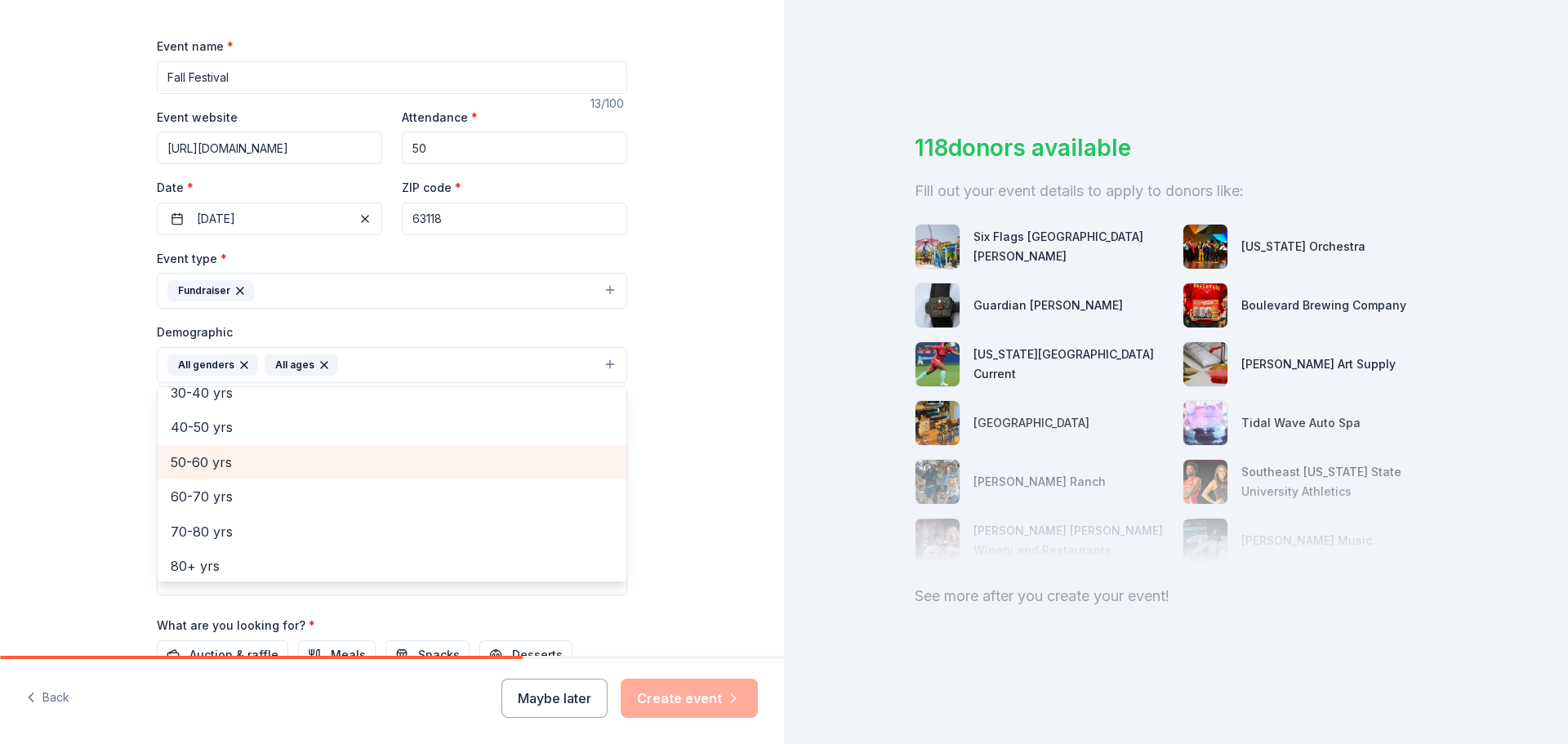
scroll to position [193, 0]
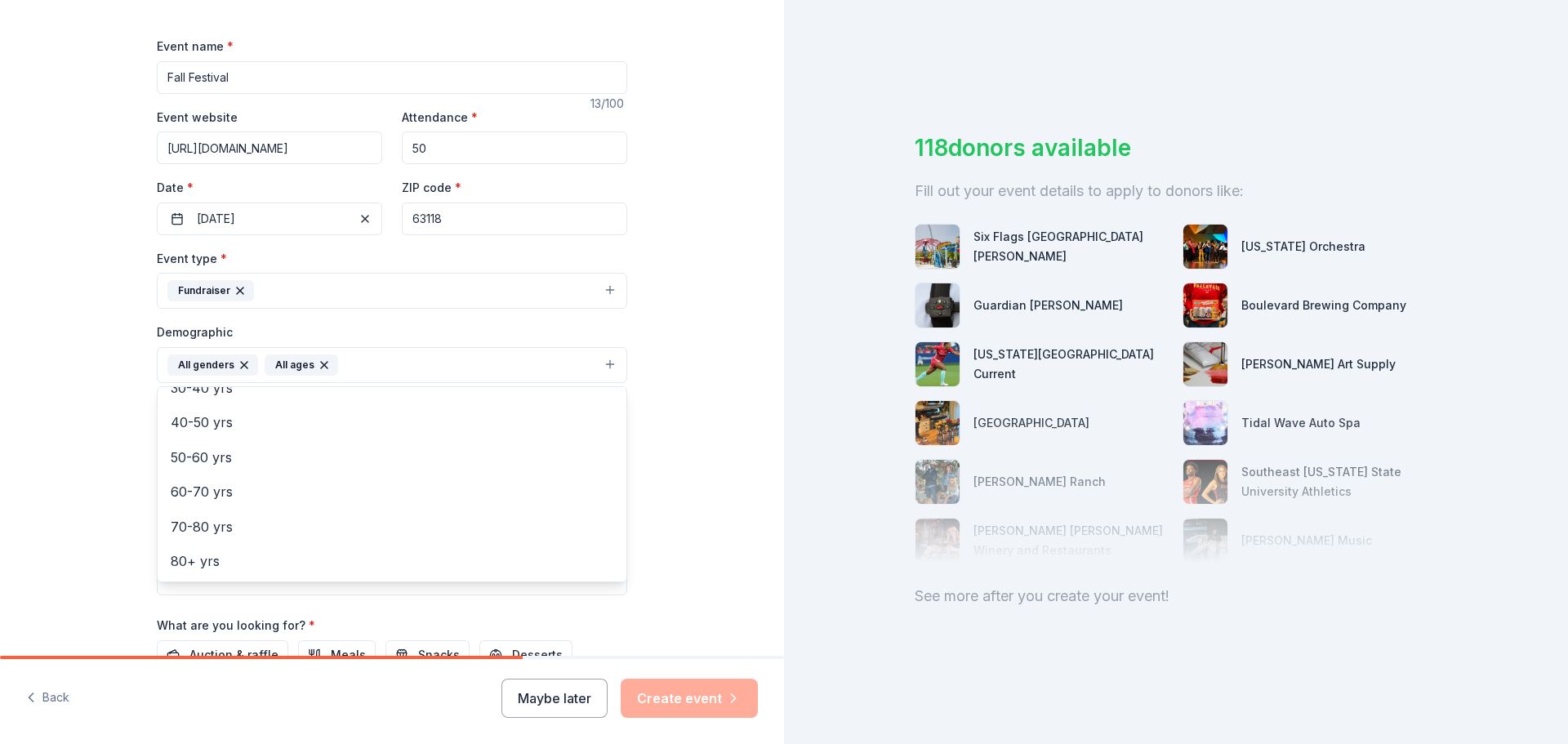
click at [693, 474] on div "Tell us about your event. We'll find in-kind donations you can apply for. Event…" at bounding box center [392, 327] width 784 height 1090
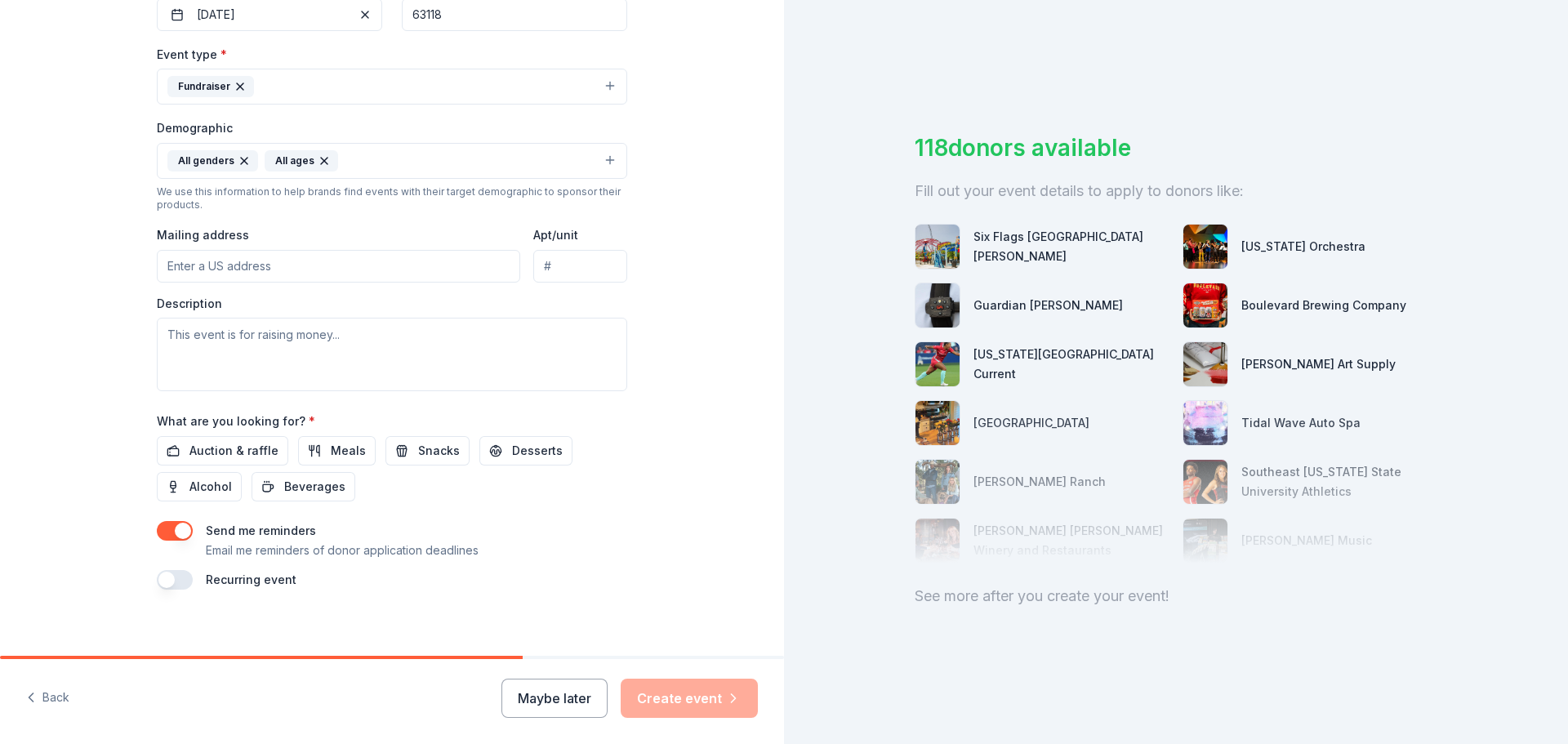
scroll to position [434, 0]
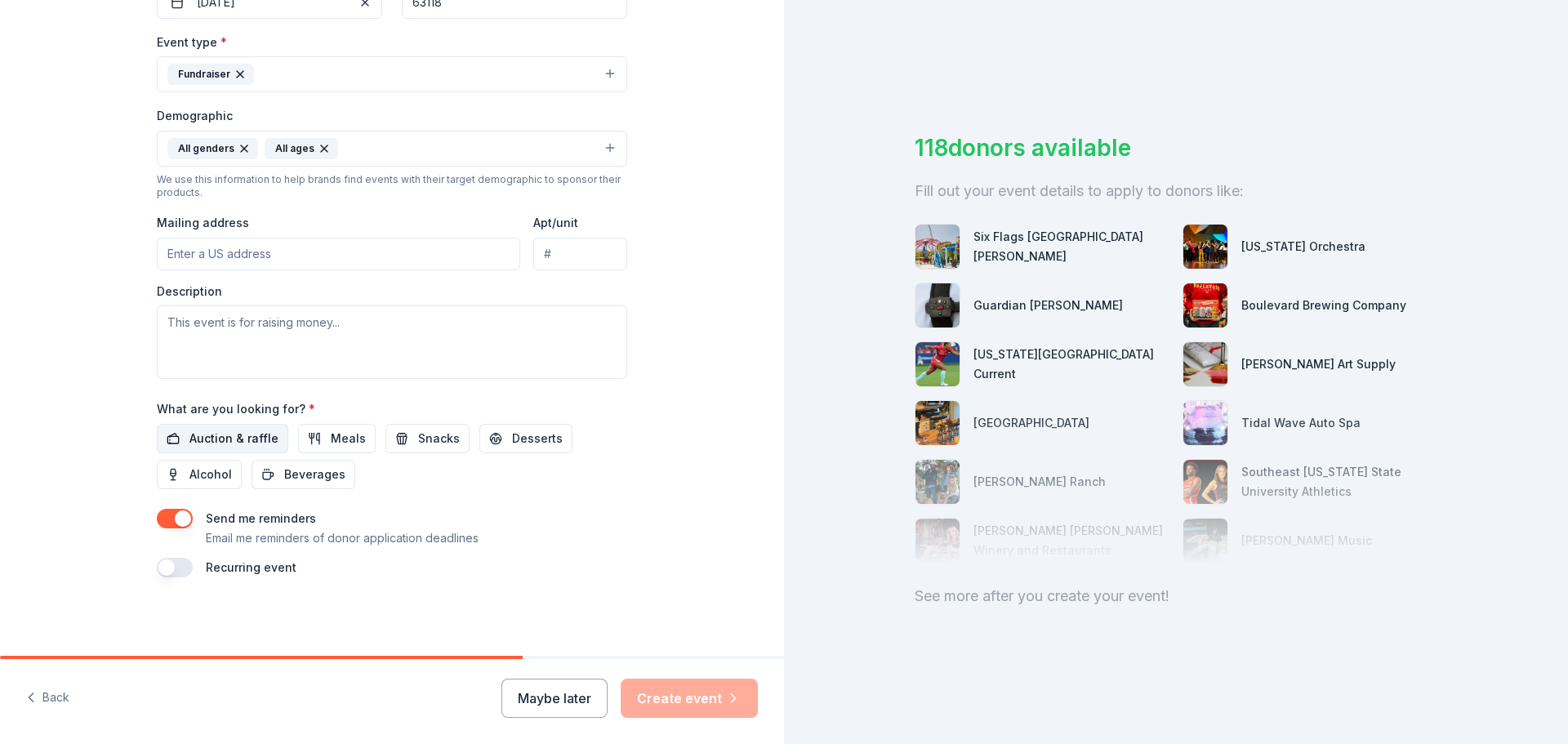
click at [233, 447] on span "Auction & raffle" at bounding box center [234, 438] width 89 height 19
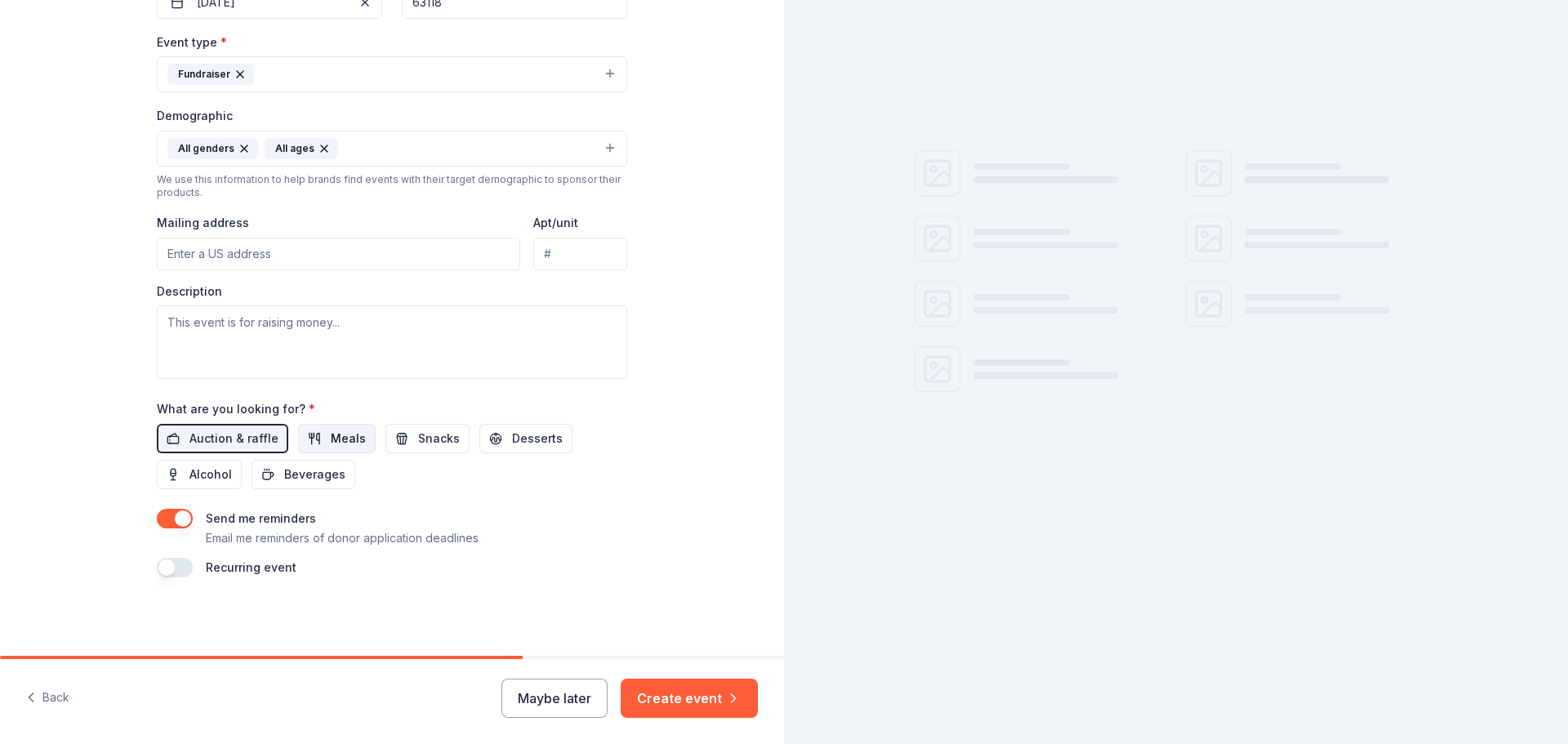
click at [315, 444] on button "Meals" at bounding box center [337, 438] width 77 height 29
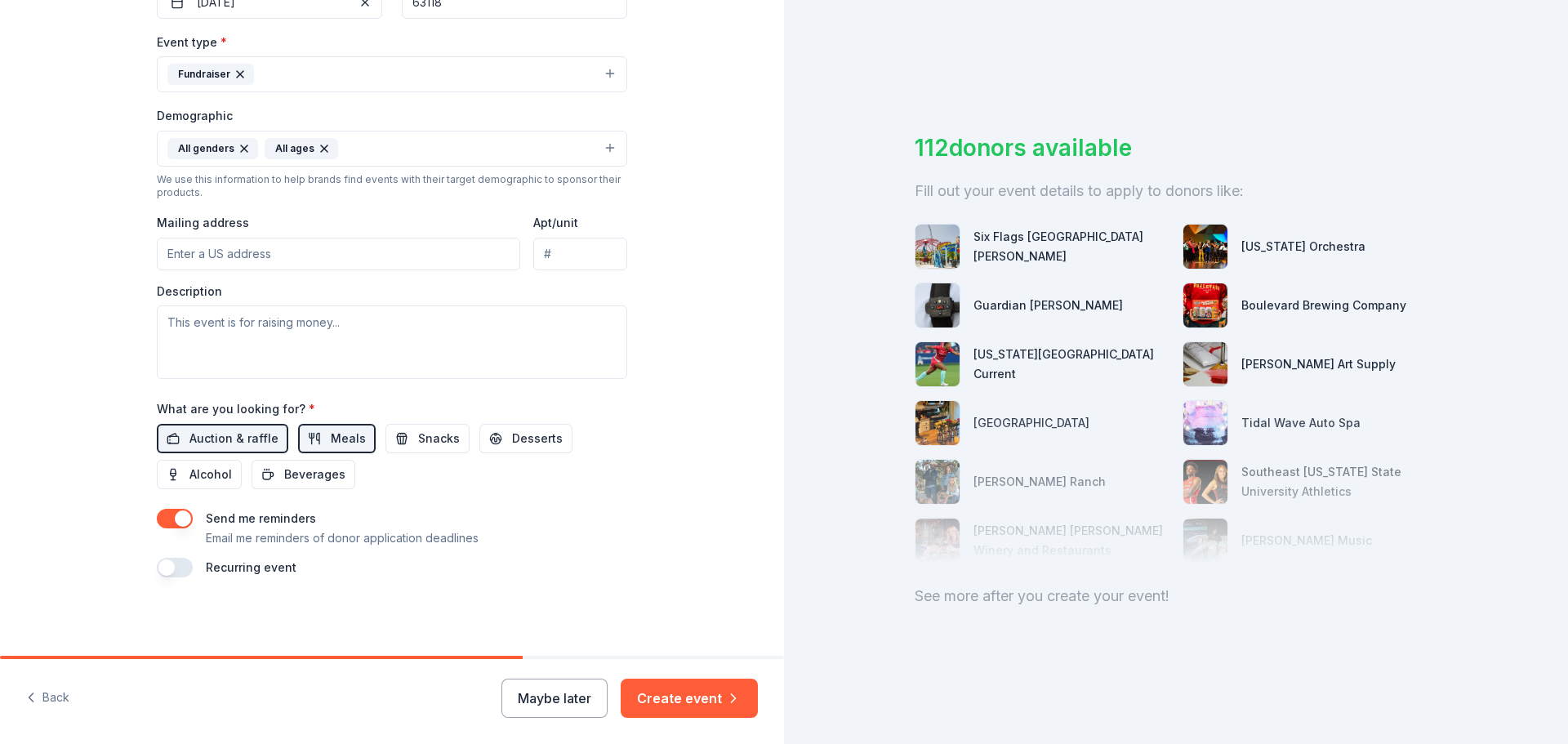
click at [179, 514] on button "button" at bounding box center [174, 518] width 36 height 19
click at [189, 466] on span "Alcohol" at bounding box center [211, 474] width 42 height 19
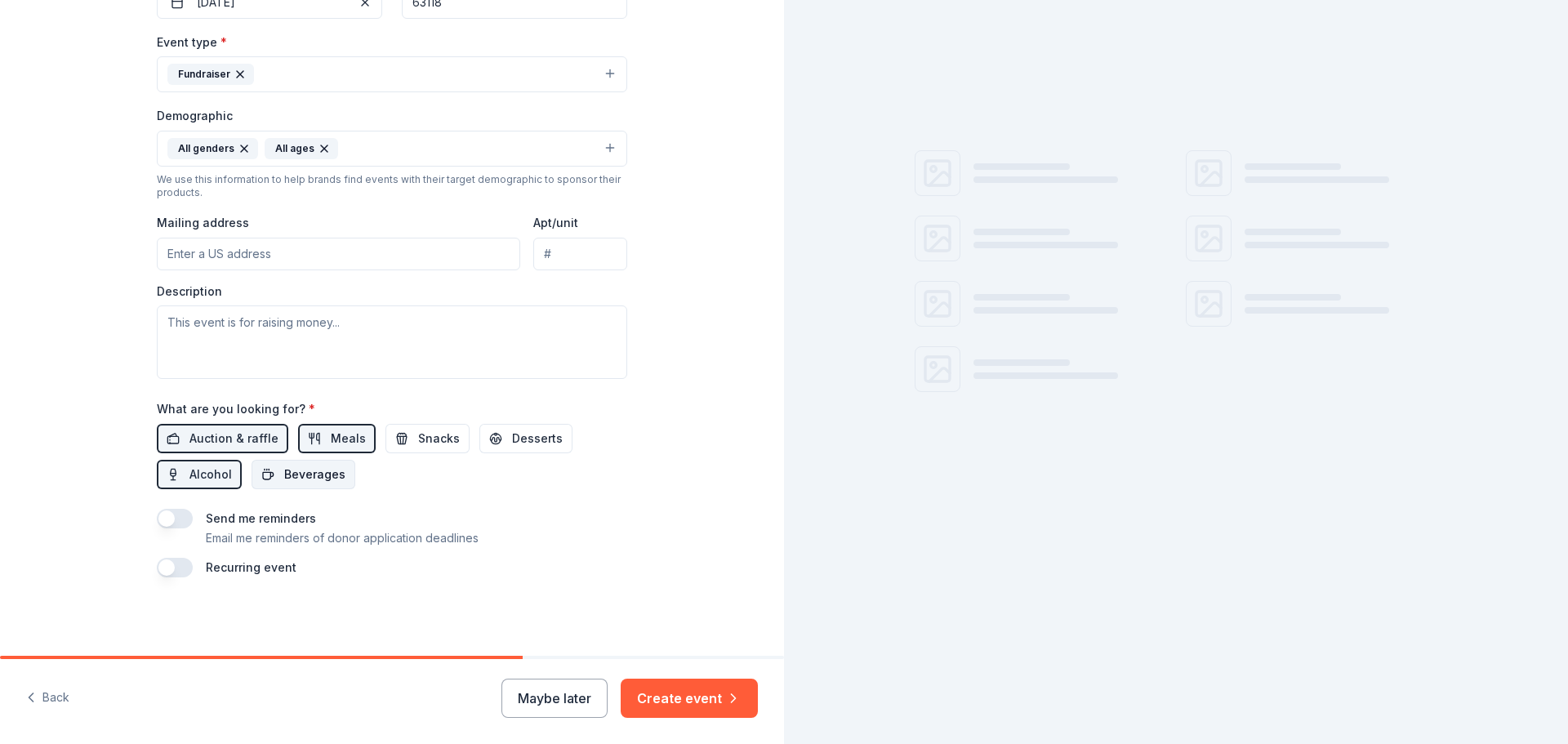
click at [269, 469] on button "Beverages" at bounding box center [303, 474] width 104 height 29
click at [386, 443] on button "Snacks" at bounding box center [428, 438] width 84 height 29
click at [479, 442] on button "Desserts" at bounding box center [525, 438] width 93 height 29
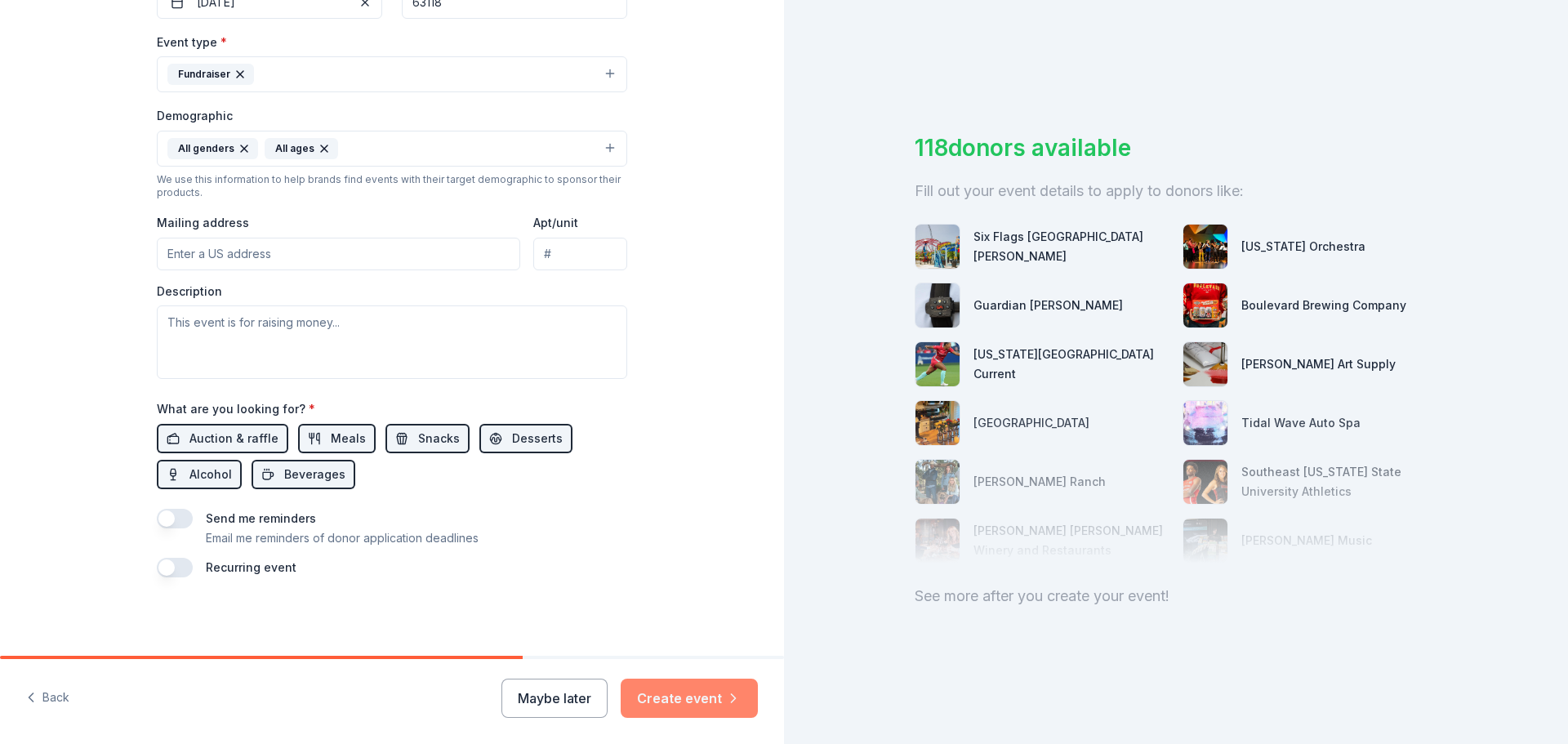
click at [690, 691] on button "Create event" at bounding box center [689, 698] width 137 height 40
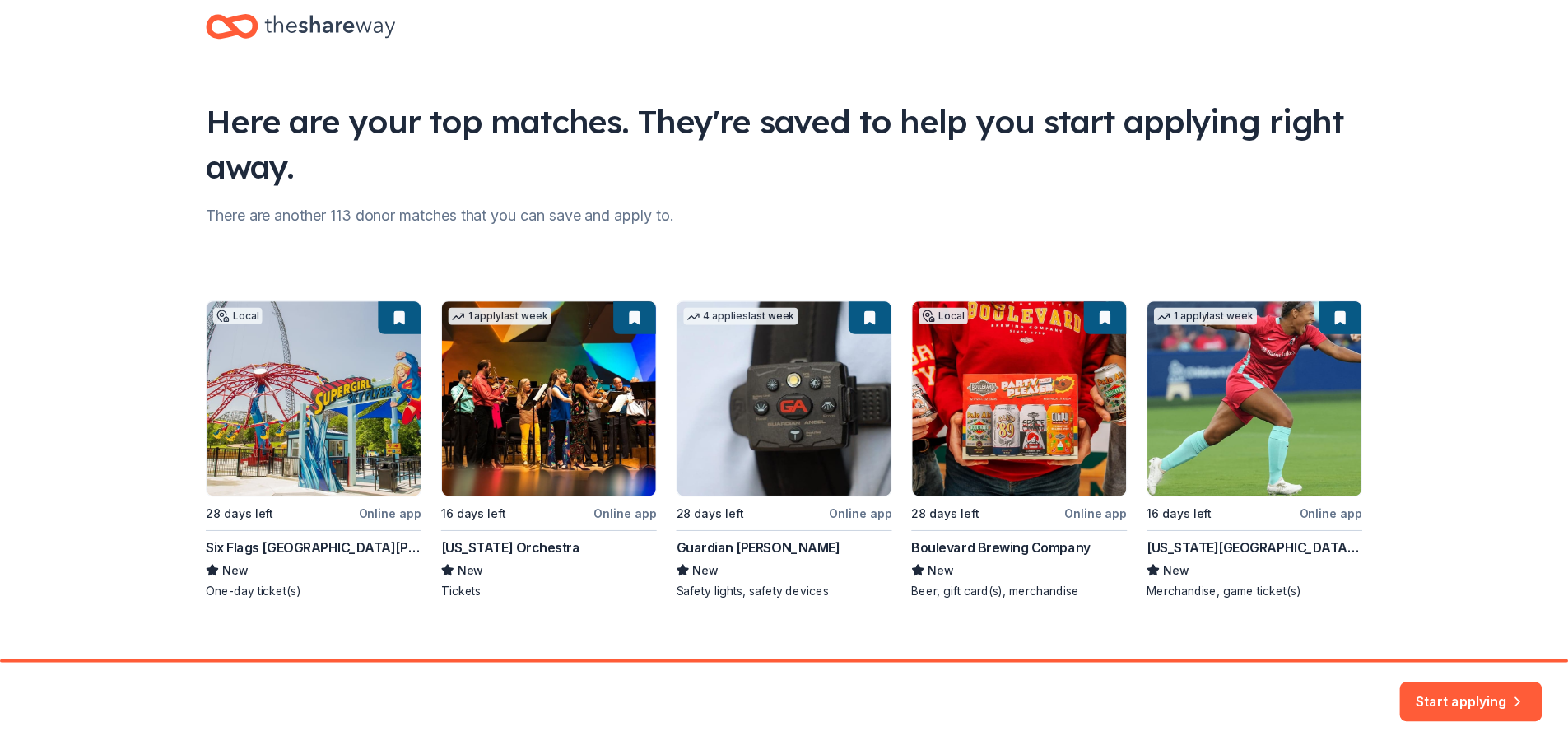
scroll to position [54, 0]
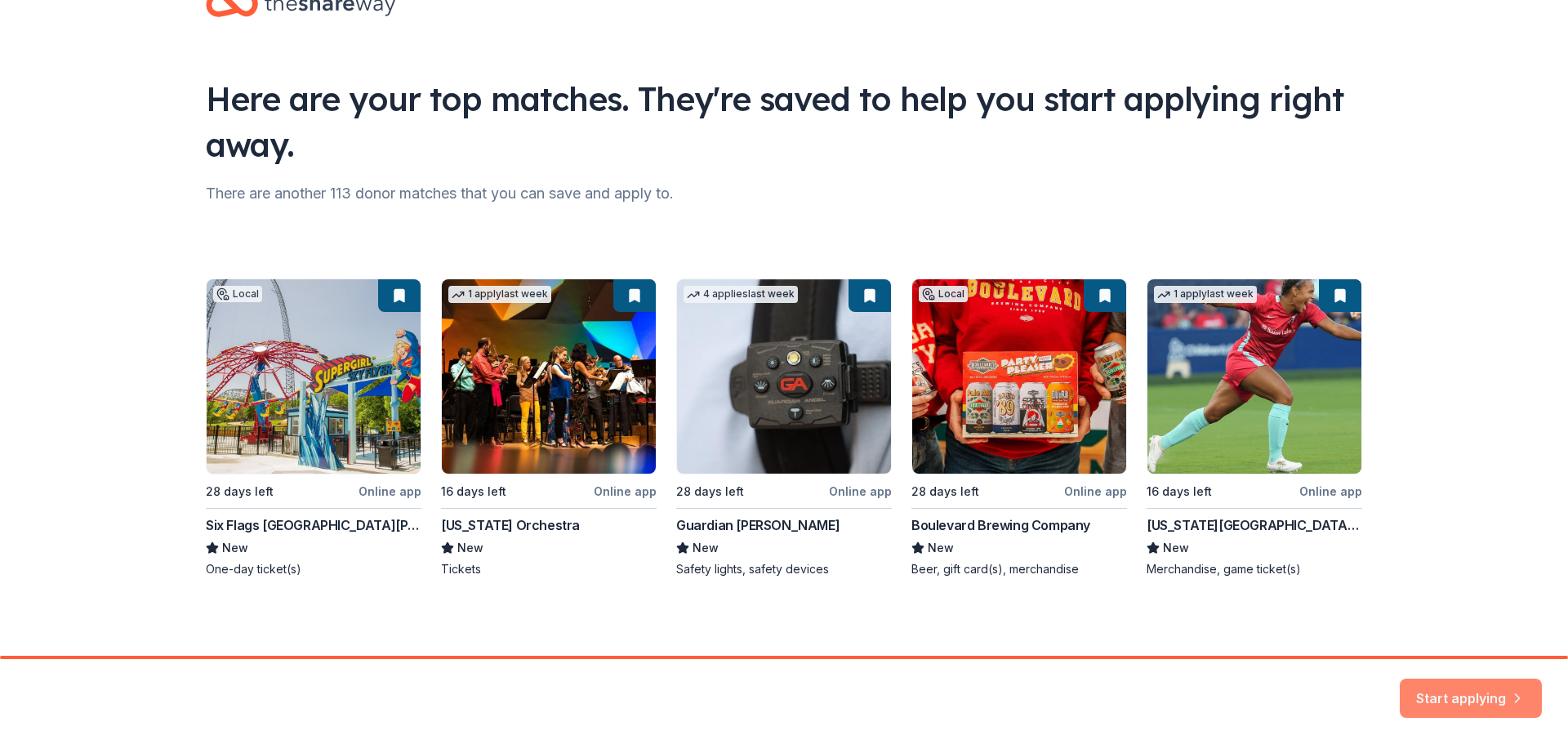
click at [1429, 687] on button "Start applying" at bounding box center [1470, 688] width 142 height 40
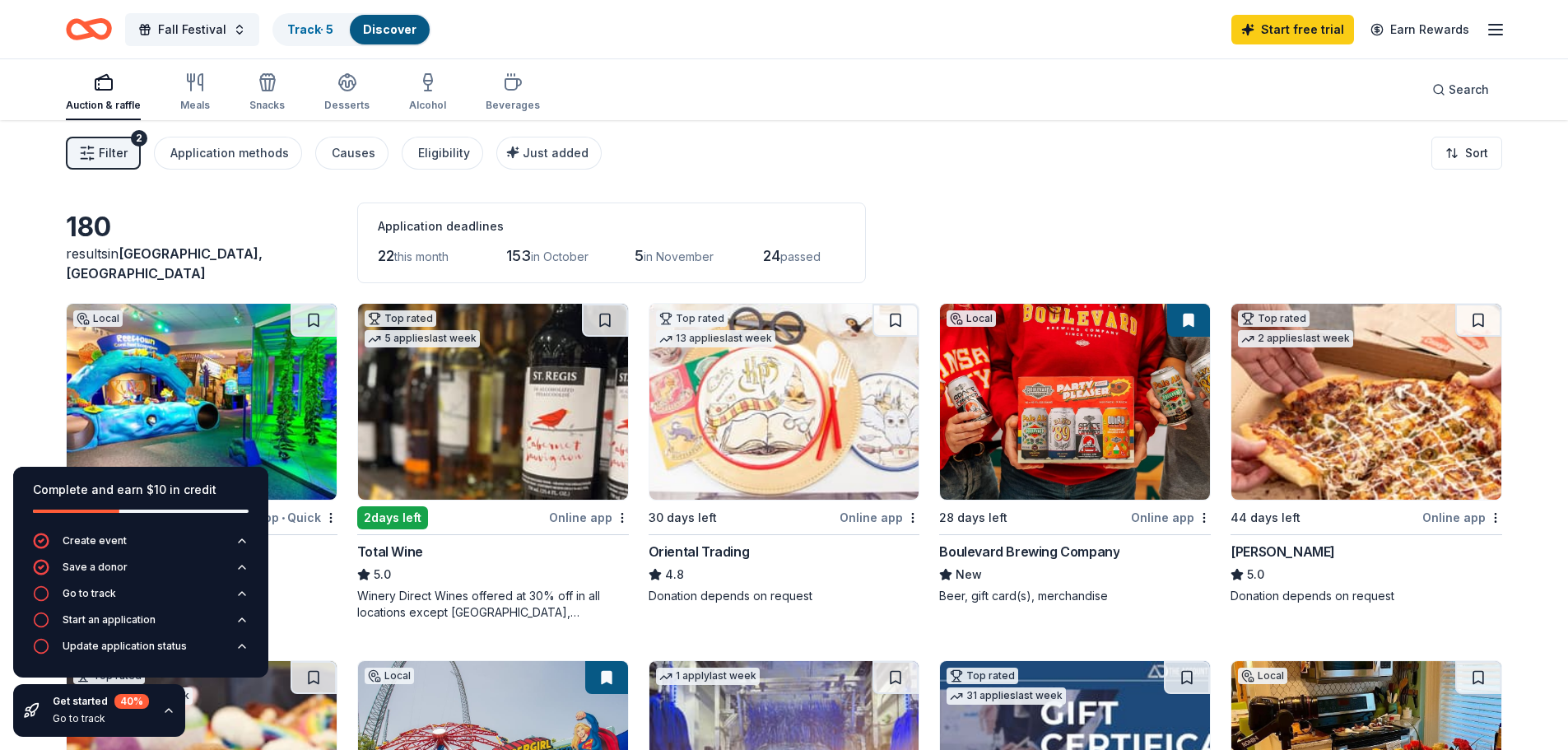
click at [272, 204] on div "180 results in [GEOGRAPHIC_DATA][PERSON_NAME], [GEOGRAPHIC_DATA] Application de…" at bounding box center [784, 243] width 1436 height 81
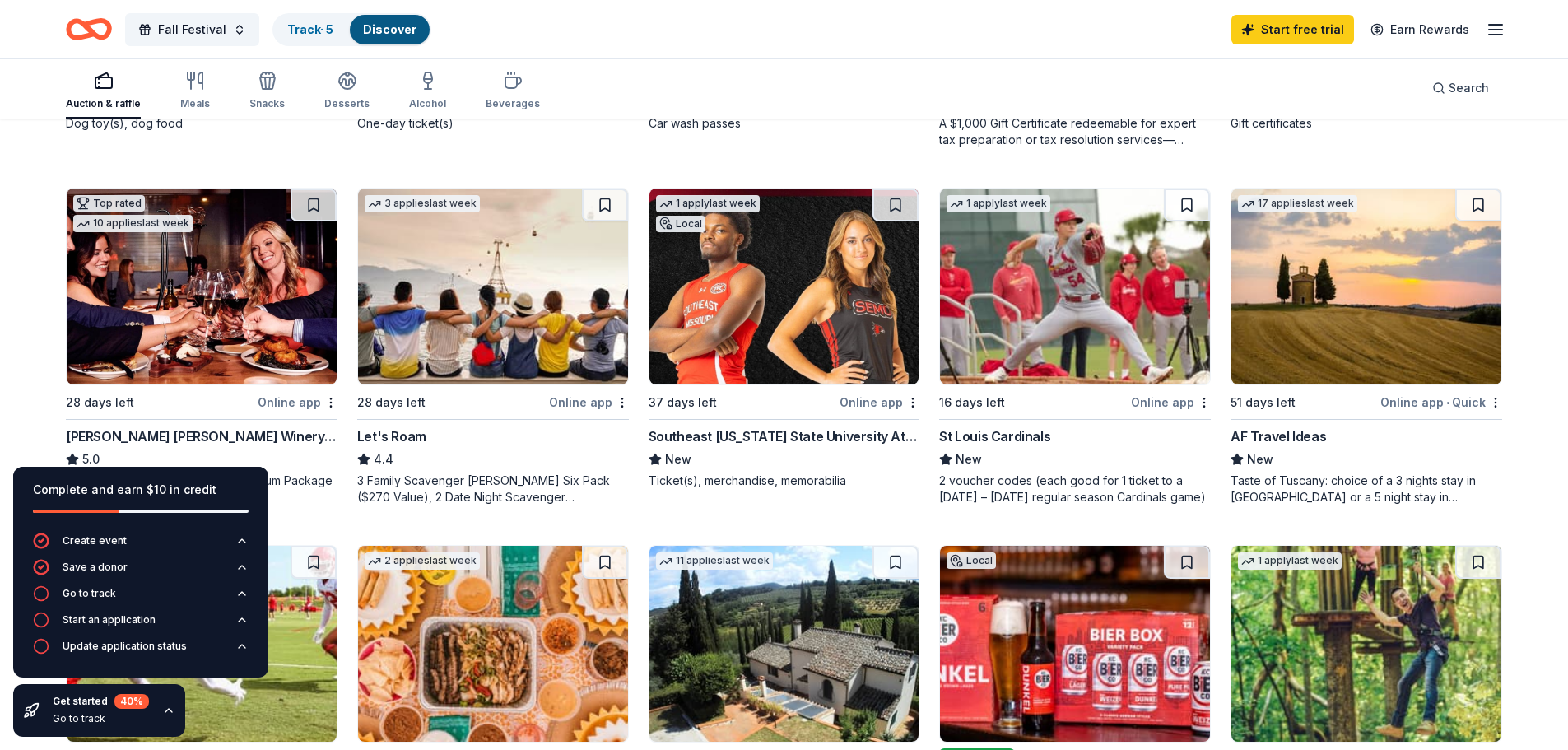
scroll to position [878, 0]
